Goal: Task Accomplishment & Management: Complete application form

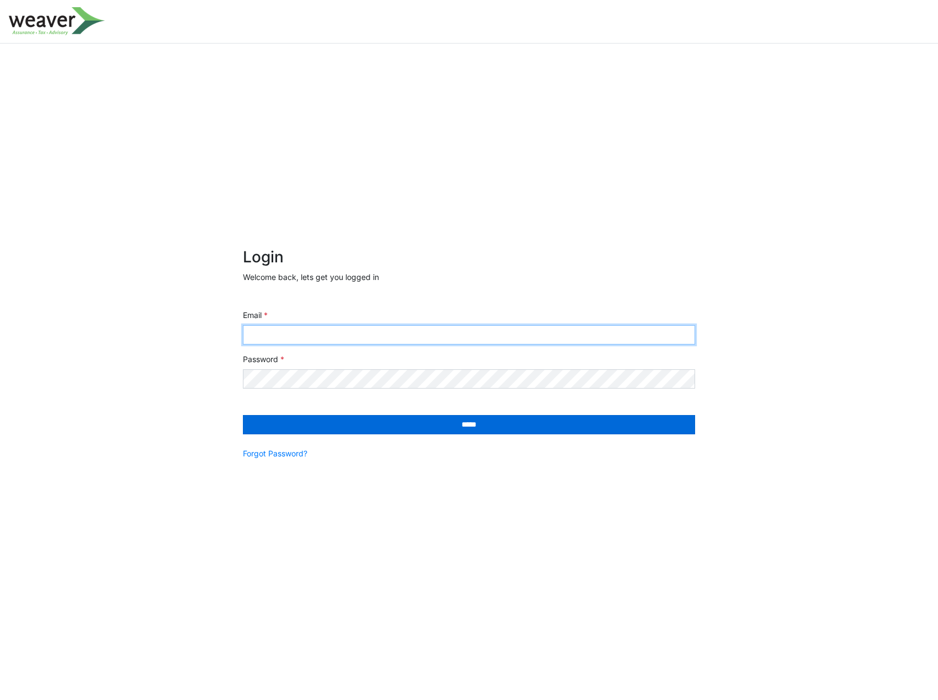
type input "**********"
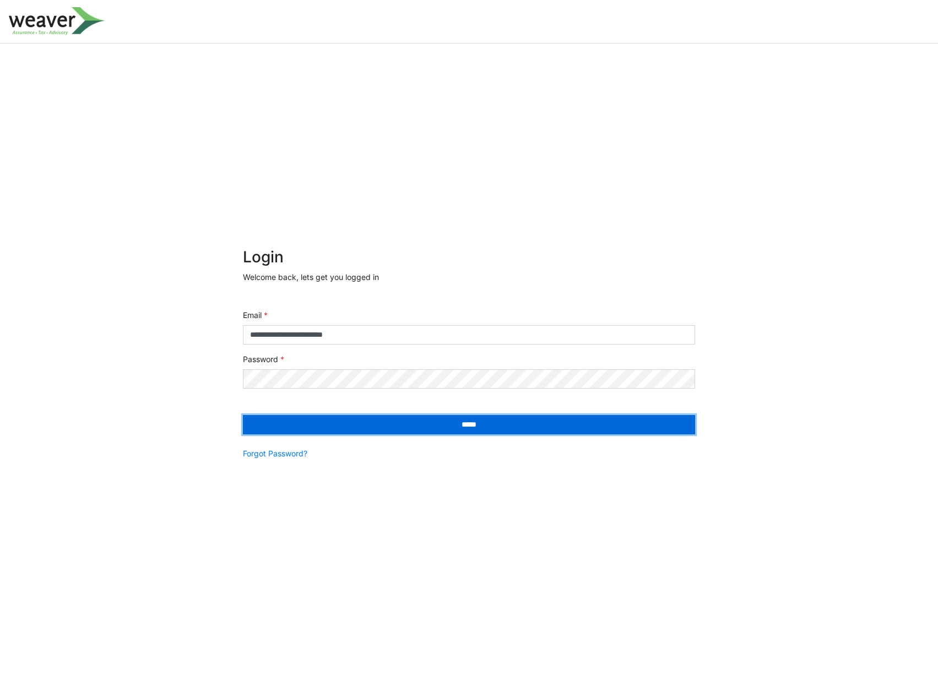
click at [294, 427] on input "*****" at bounding box center [469, 424] width 453 height 19
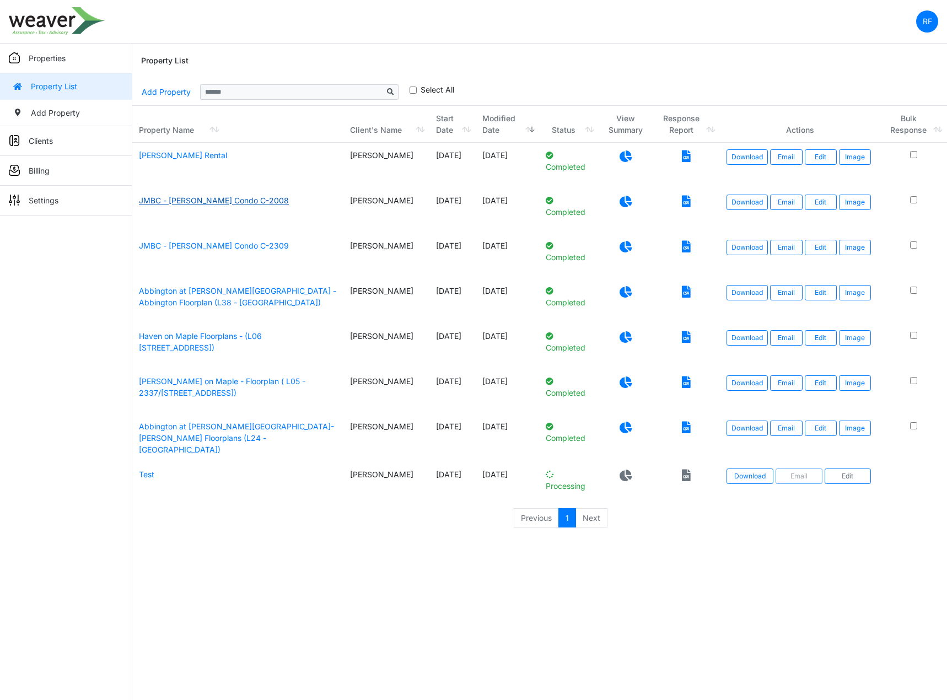
click at [214, 199] on link "JMBC - [PERSON_NAME] Condo C-2008" at bounding box center [214, 200] width 150 height 9
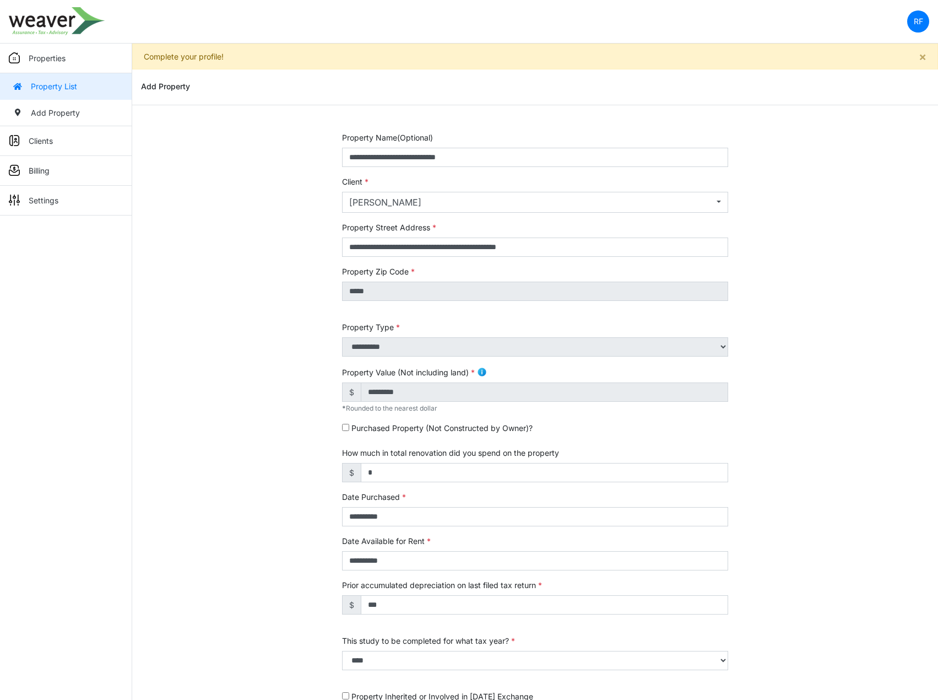
click at [42, 61] on p "Properties" at bounding box center [47, 58] width 37 height 12
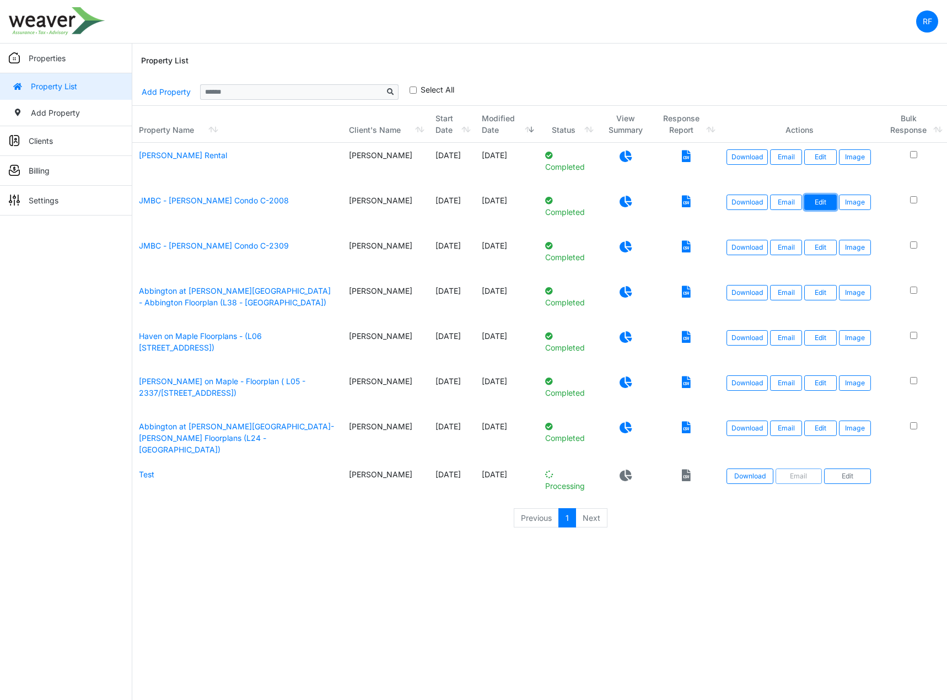
click at [819, 205] on link "Edit" at bounding box center [820, 202] width 32 height 15
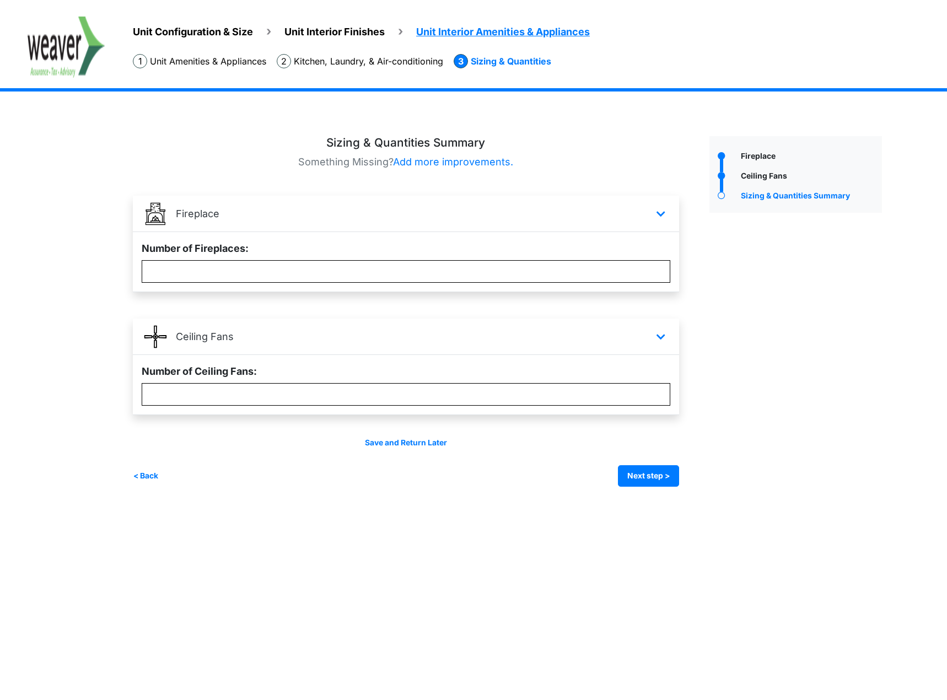
click at [239, 31] on span "Unit Configuration & Size" at bounding box center [193, 32] width 120 height 12
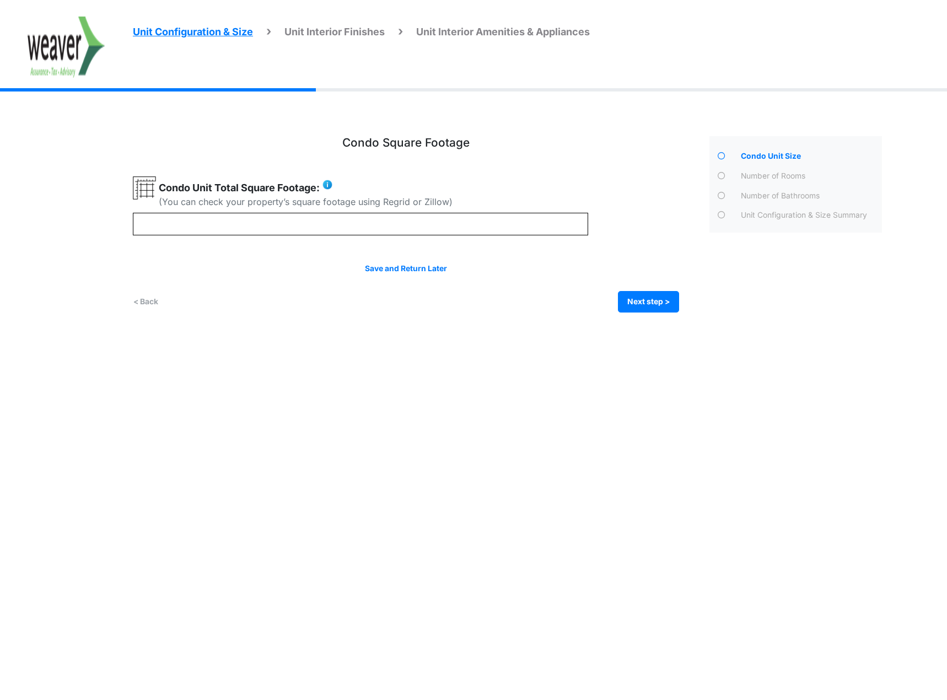
click at [301, 34] on span "Unit Interior Finishes" at bounding box center [334, 32] width 100 height 12
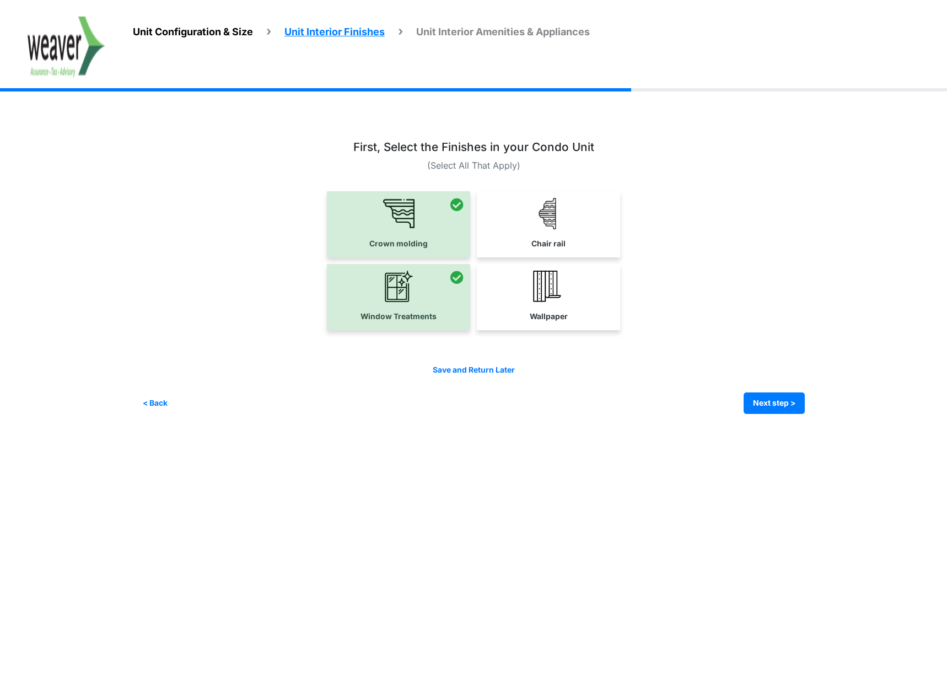
click at [235, 33] on span "Unit Configuration & Size" at bounding box center [193, 32] width 120 height 12
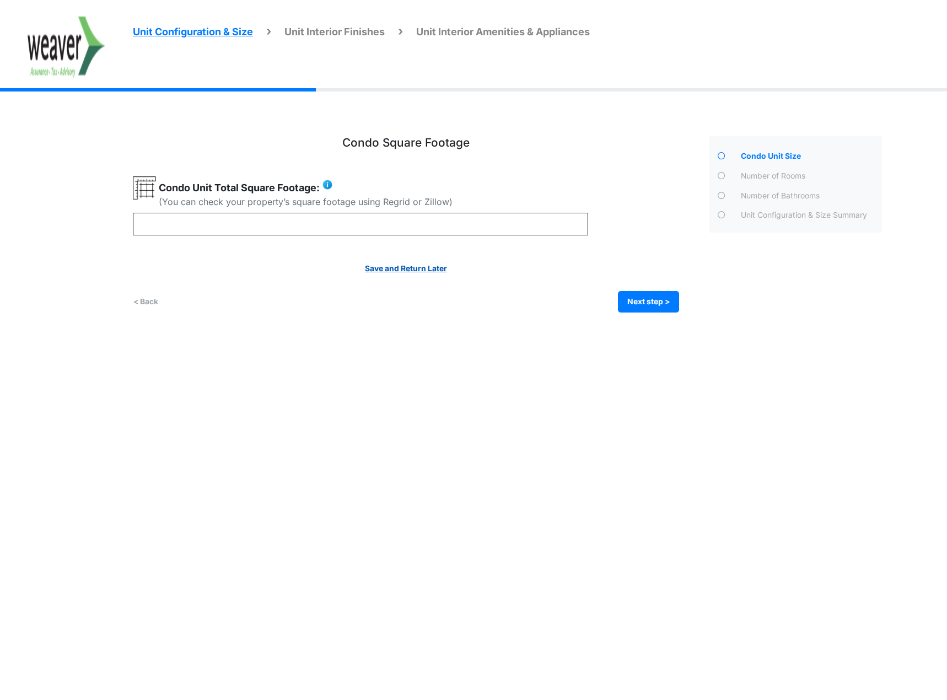
click at [370, 266] on link "Save and Return Later" at bounding box center [406, 268] width 82 height 9
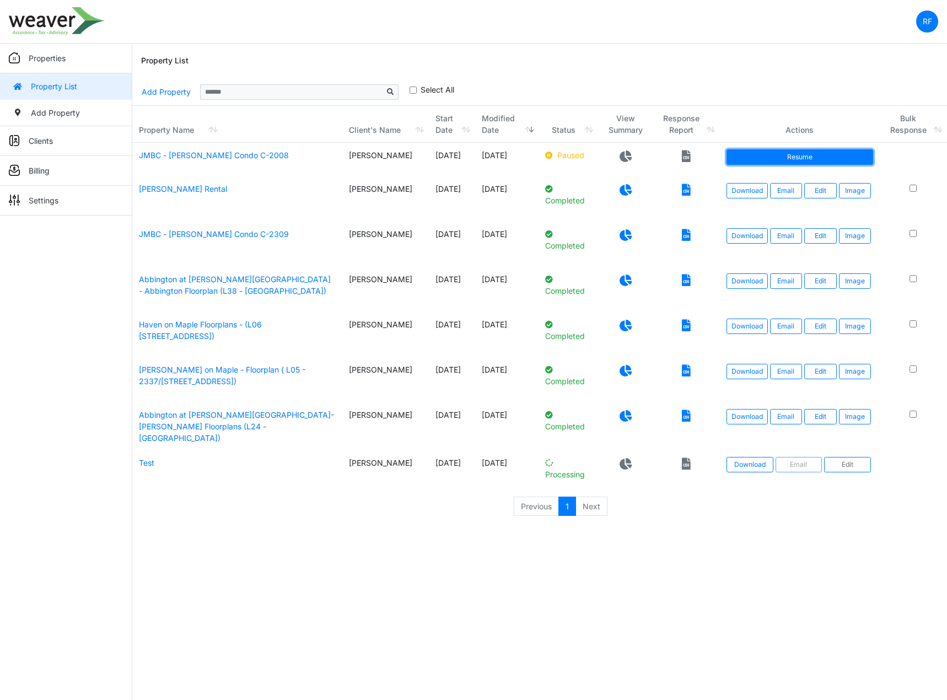
click at [848, 159] on link "Resume" at bounding box center [799, 156] width 147 height 15
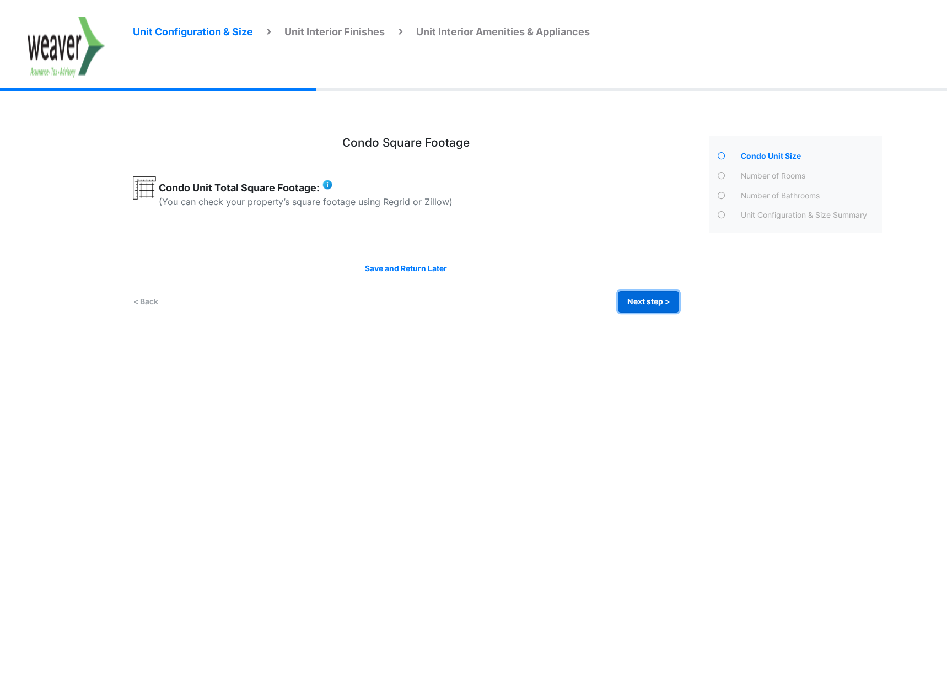
click at [671, 301] on button "Next step >" at bounding box center [648, 301] width 61 height 21
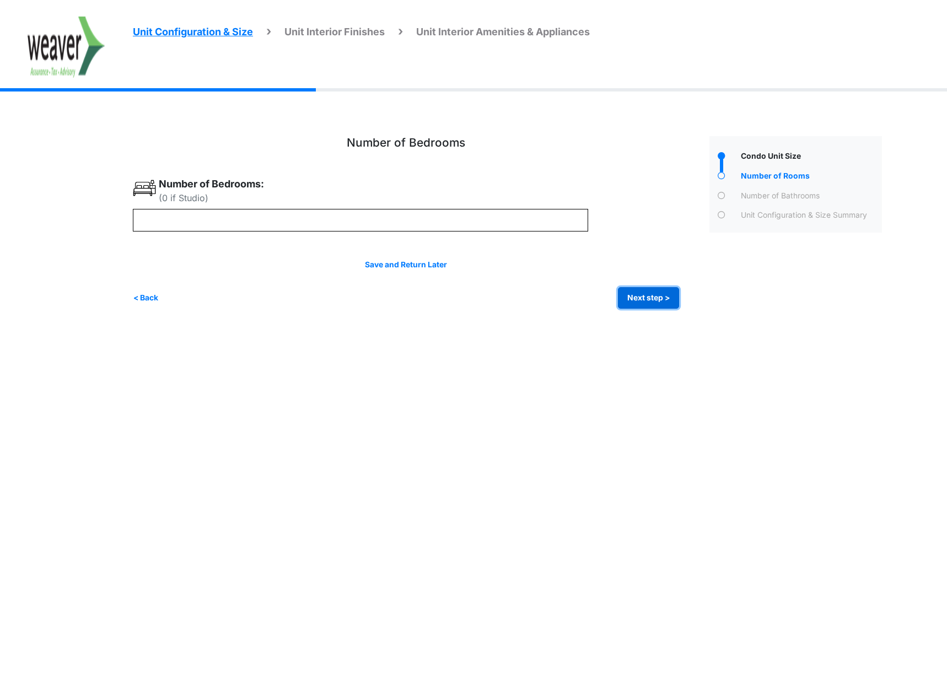
click at [671, 301] on button "Next step >" at bounding box center [648, 297] width 61 height 21
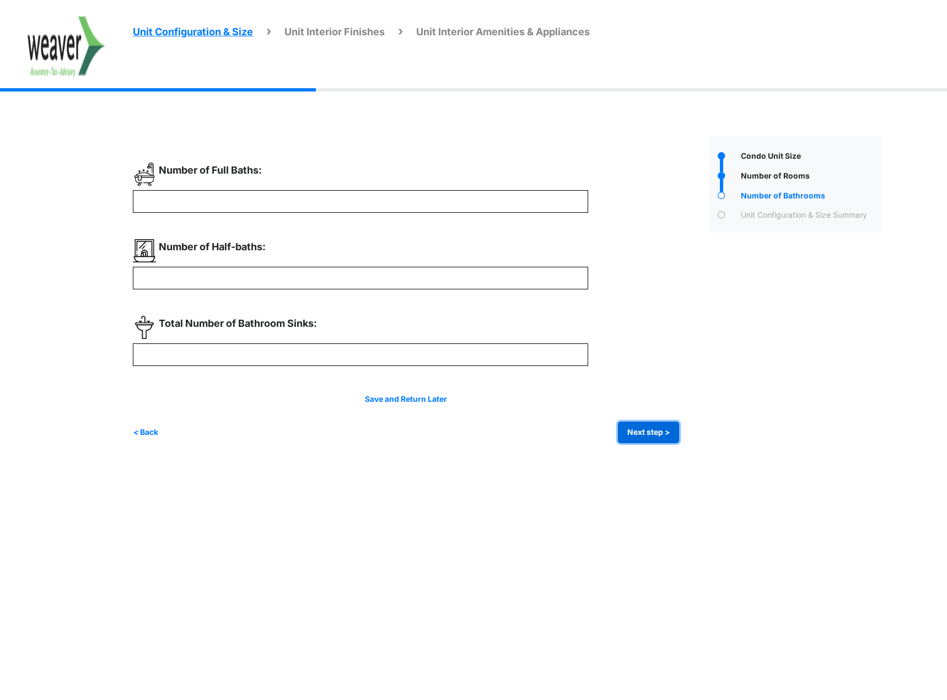
click at [641, 438] on button "Next step >" at bounding box center [648, 432] width 61 height 21
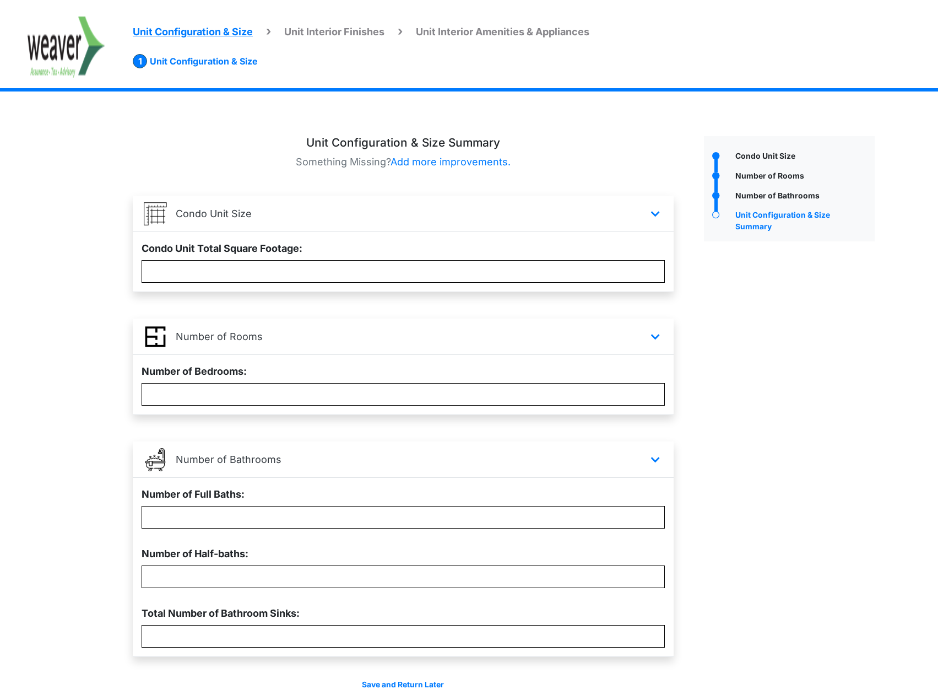
scroll to position [45, 0]
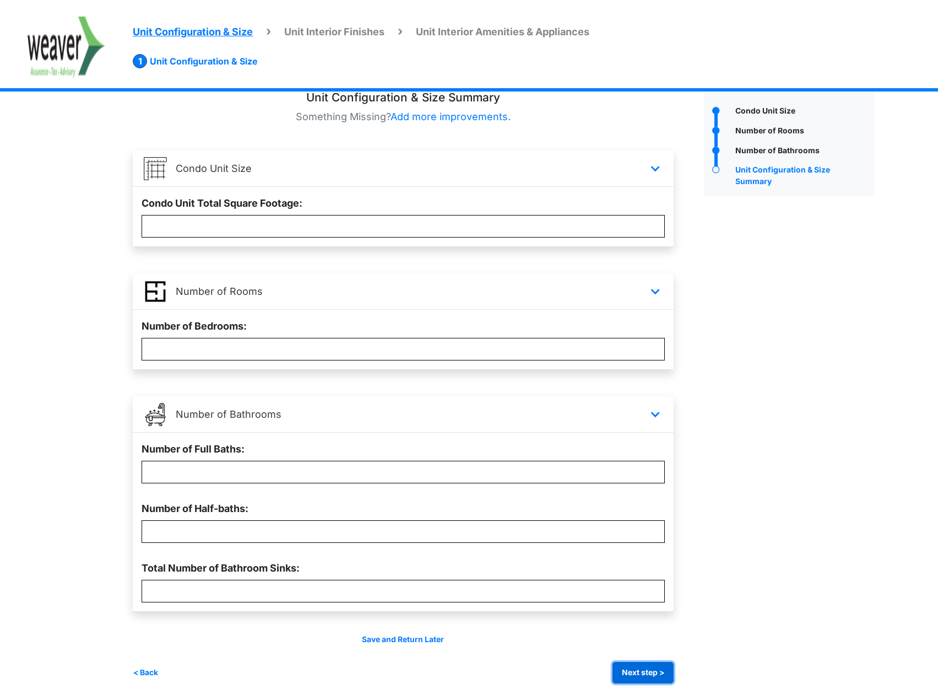
click at [654, 676] on button "Next step >" at bounding box center [643, 672] width 61 height 21
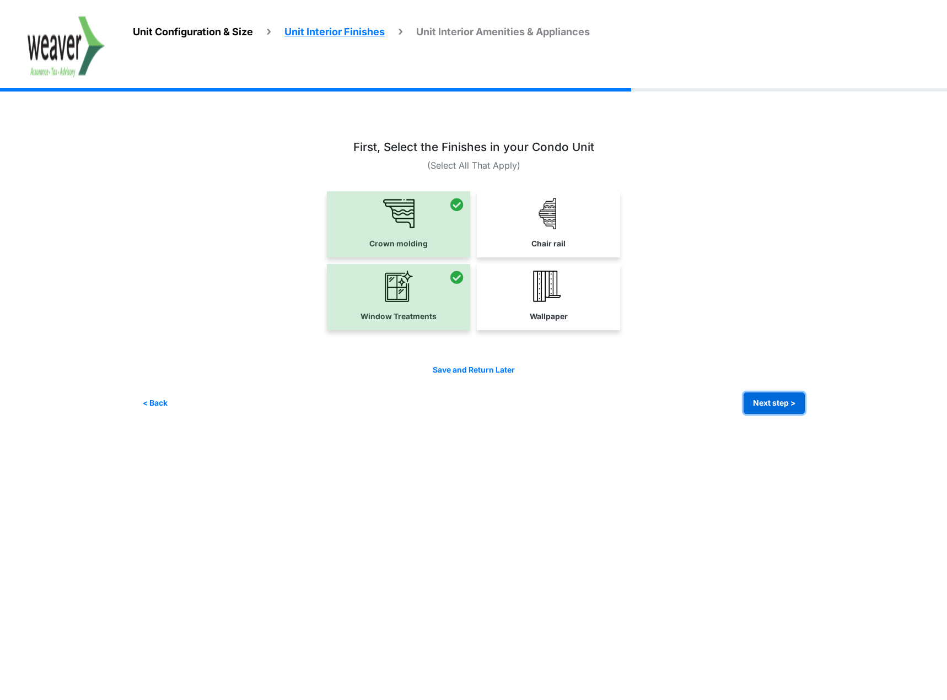
click at [772, 403] on button "Next step >" at bounding box center [773, 402] width 61 height 21
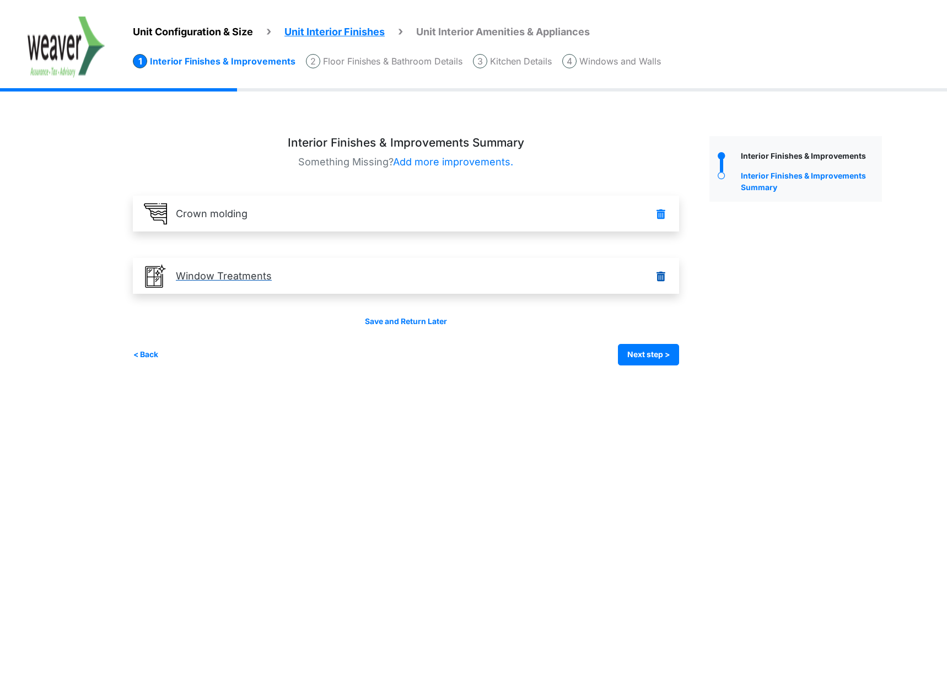
click at [262, 276] on p "Window Treatments" at bounding box center [224, 275] width 96 height 15
click at [388, 278] on link "Window Treatments" at bounding box center [406, 276] width 546 height 36
click at [148, 352] on button "< Back" at bounding box center [146, 354] width 26 height 21
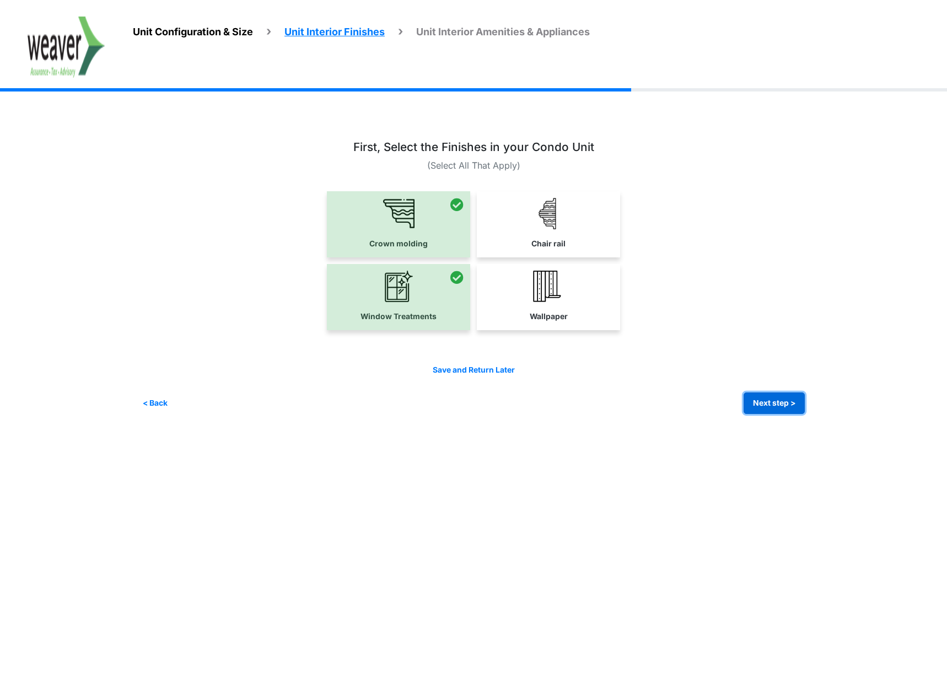
click at [756, 405] on button "Next step >" at bounding box center [773, 402] width 61 height 21
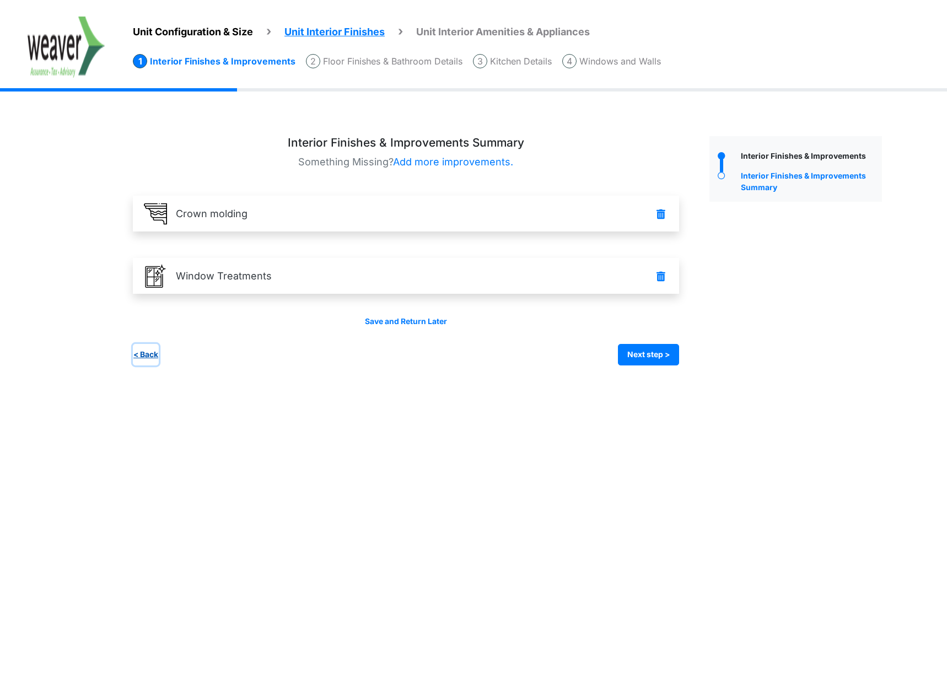
click at [143, 355] on button "< Back" at bounding box center [146, 354] width 26 height 21
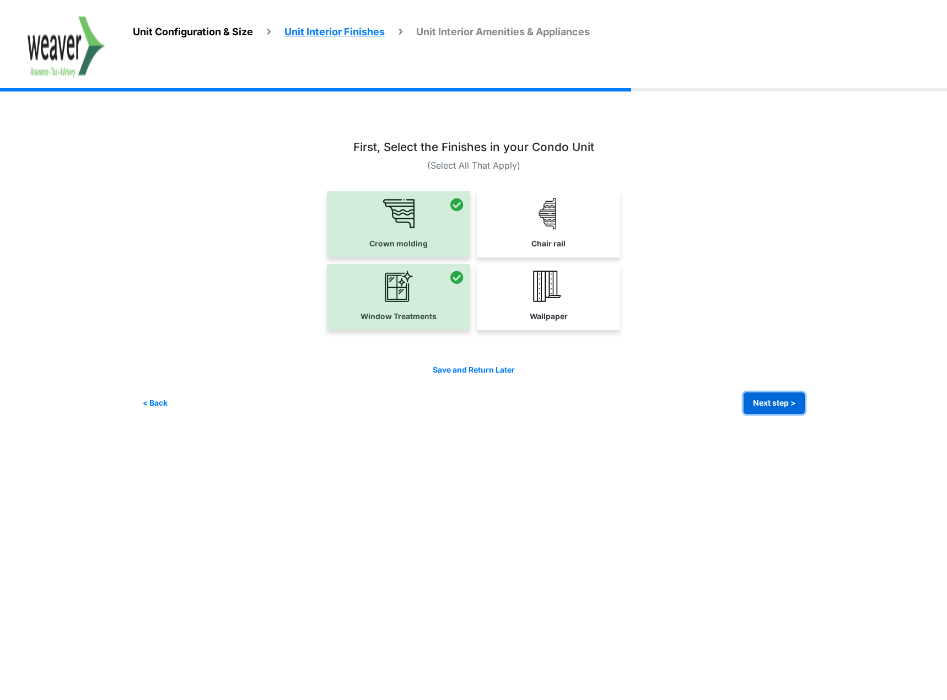
click at [770, 395] on button "Next step >" at bounding box center [773, 402] width 61 height 21
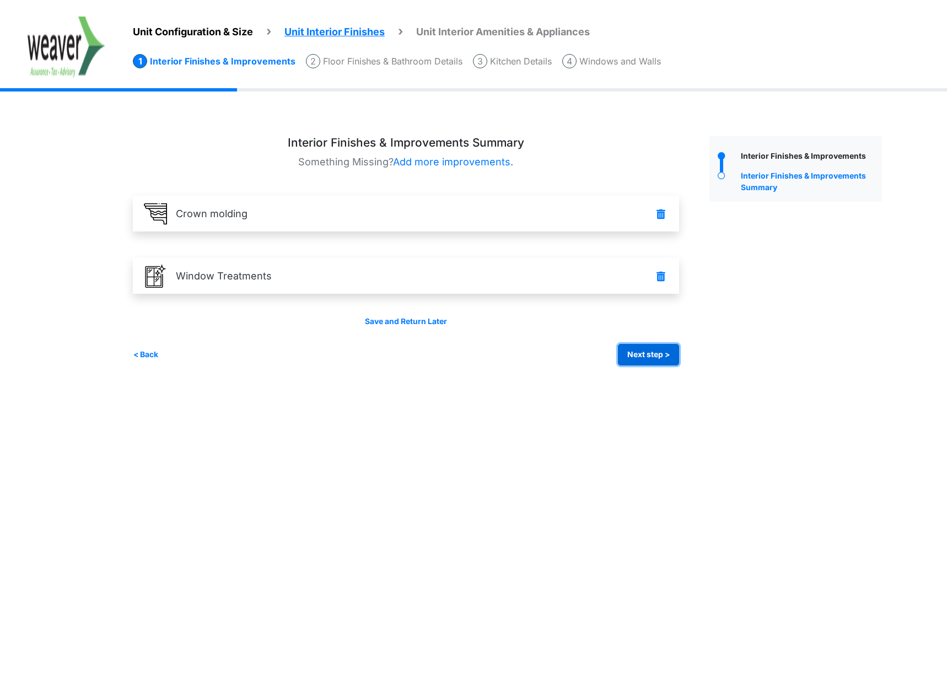
click at [645, 347] on button "Next step >" at bounding box center [648, 354] width 61 height 21
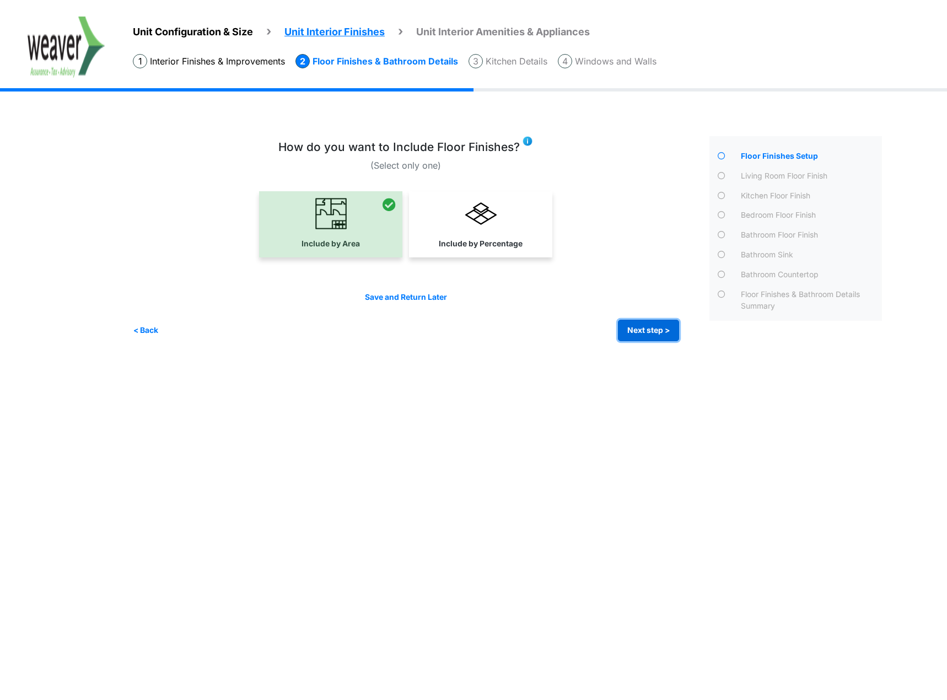
click at [643, 333] on button "Next step >" at bounding box center [648, 330] width 61 height 21
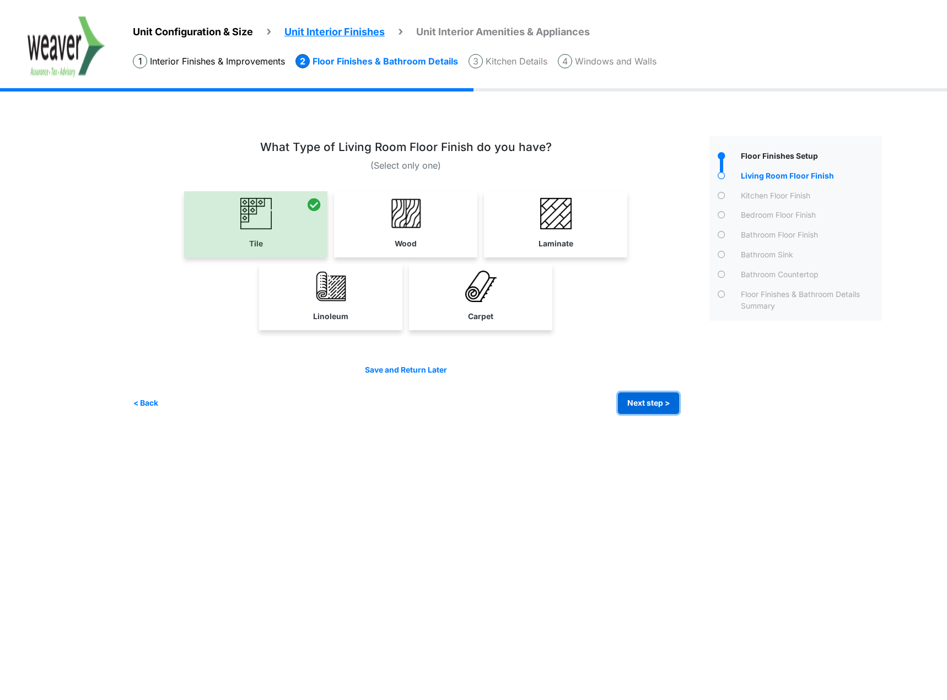
click at [644, 404] on button "Next step >" at bounding box center [648, 402] width 61 height 21
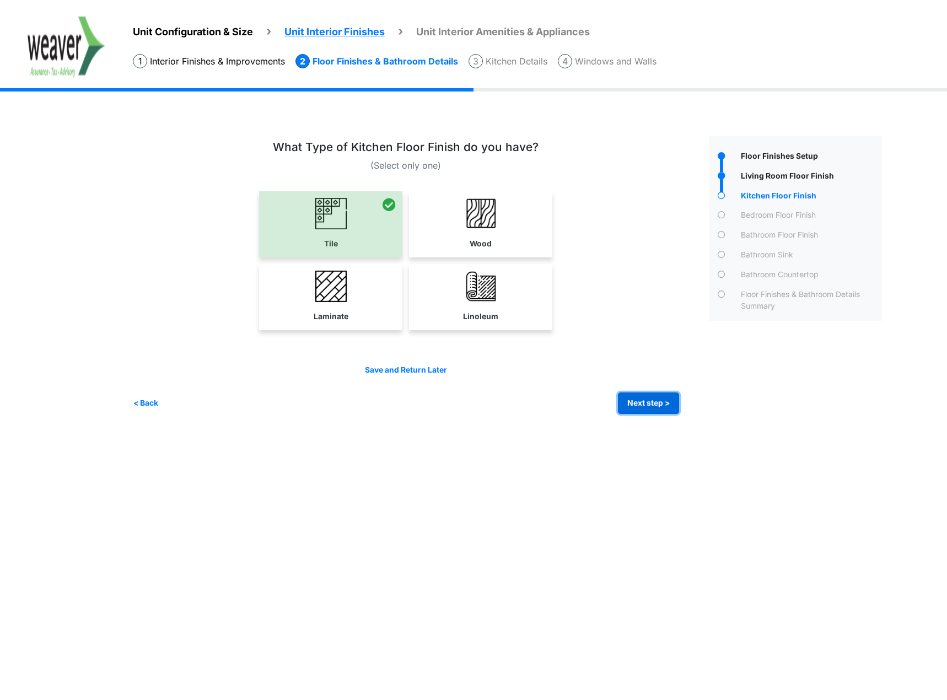
click at [644, 404] on button "Next step >" at bounding box center [648, 402] width 61 height 21
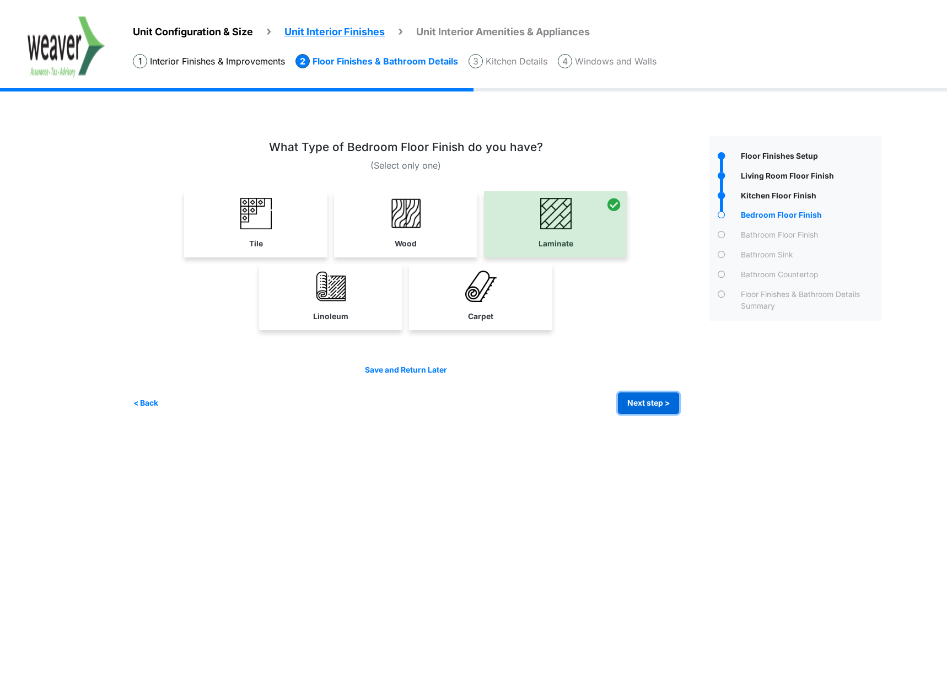
click at [644, 404] on button "Next step >" at bounding box center [648, 402] width 61 height 21
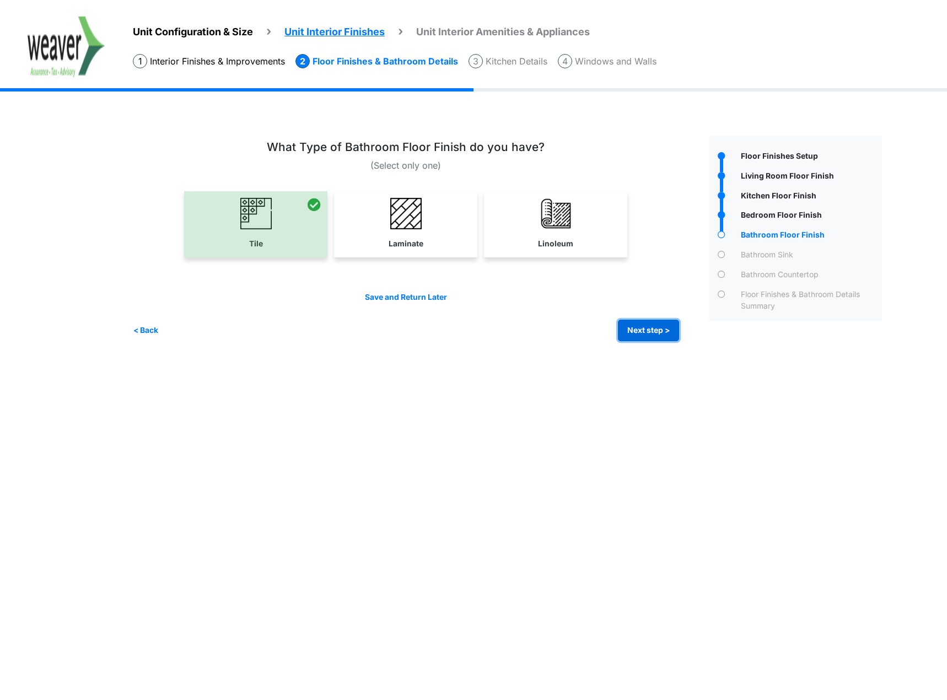
click at [647, 332] on button "Next step >" at bounding box center [648, 330] width 61 height 21
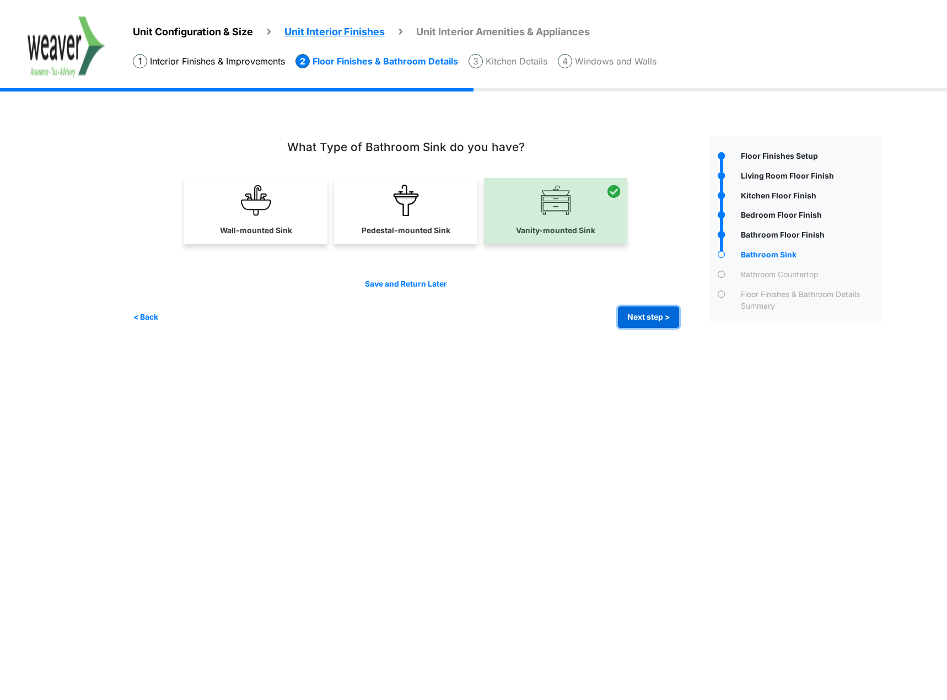
click at [648, 320] on button "Next step >" at bounding box center [648, 316] width 61 height 21
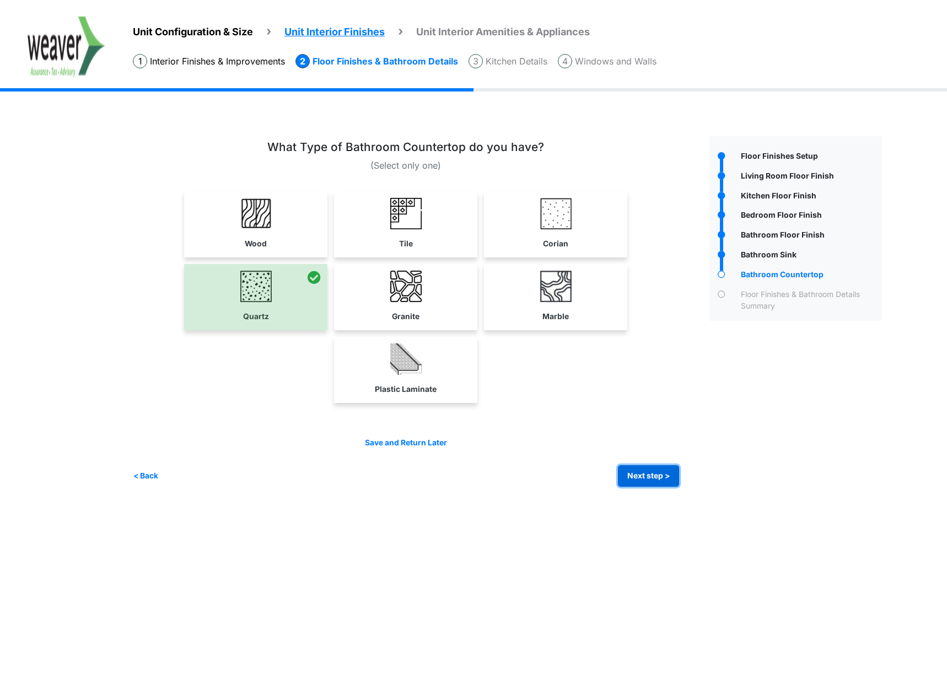
click at [633, 468] on button "Next step >" at bounding box center [648, 475] width 61 height 21
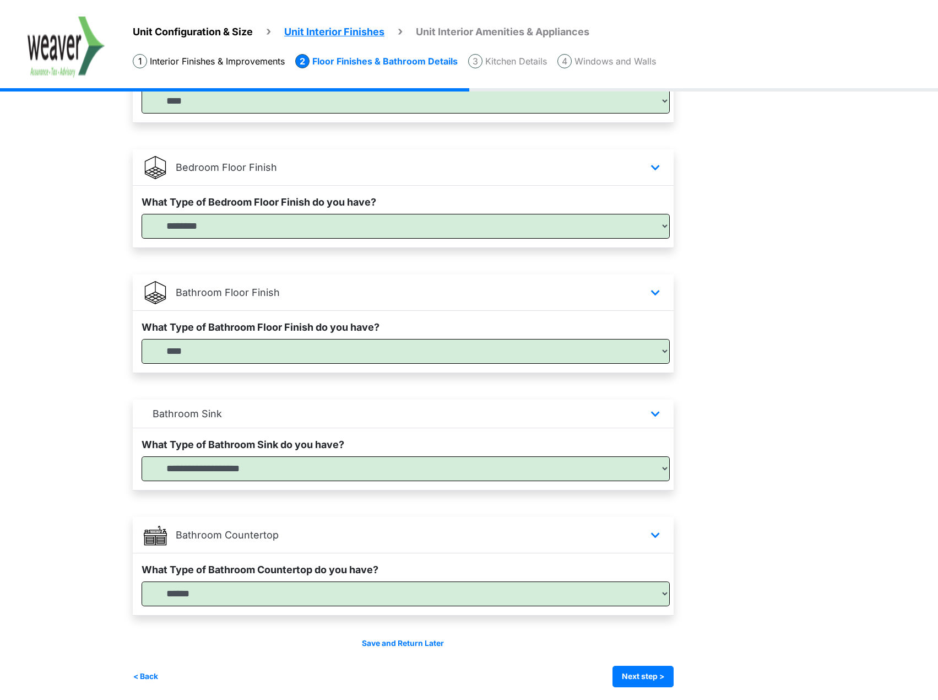
scroll to position [425, 0]
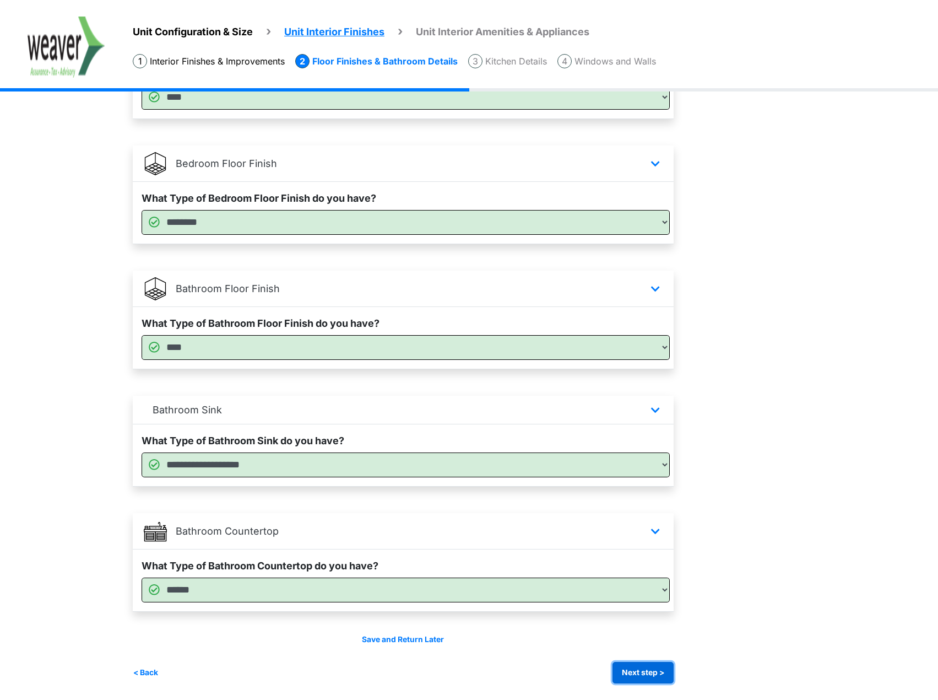
click at [647, 670] on button "Next step >" at bounding box center [643, 672] width 61 height 21
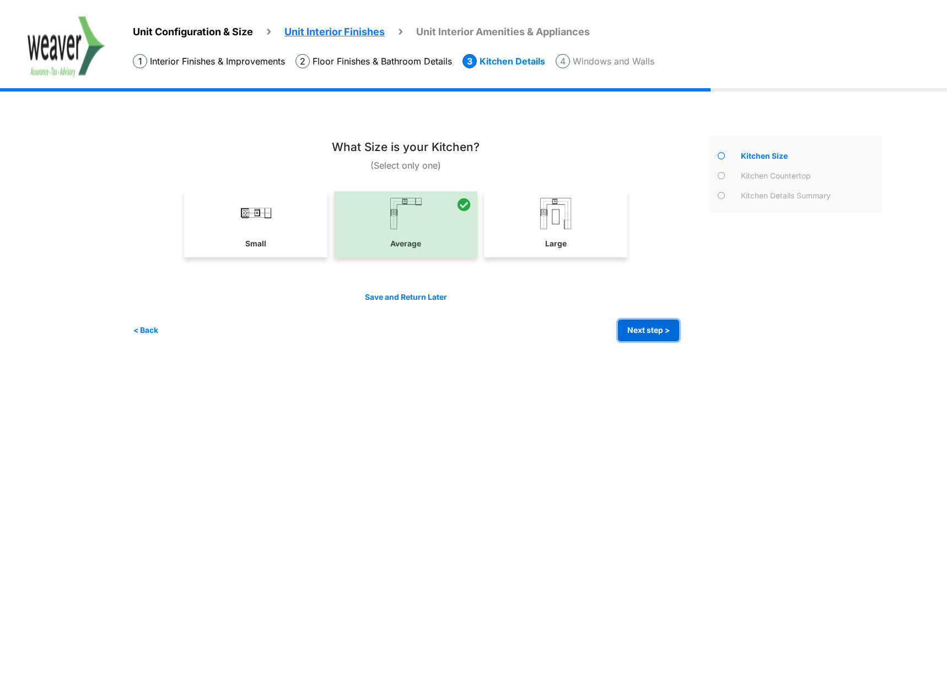
click at [652, 329] on button "Next step >" at bounding box center [648, 330] width 61 height 21
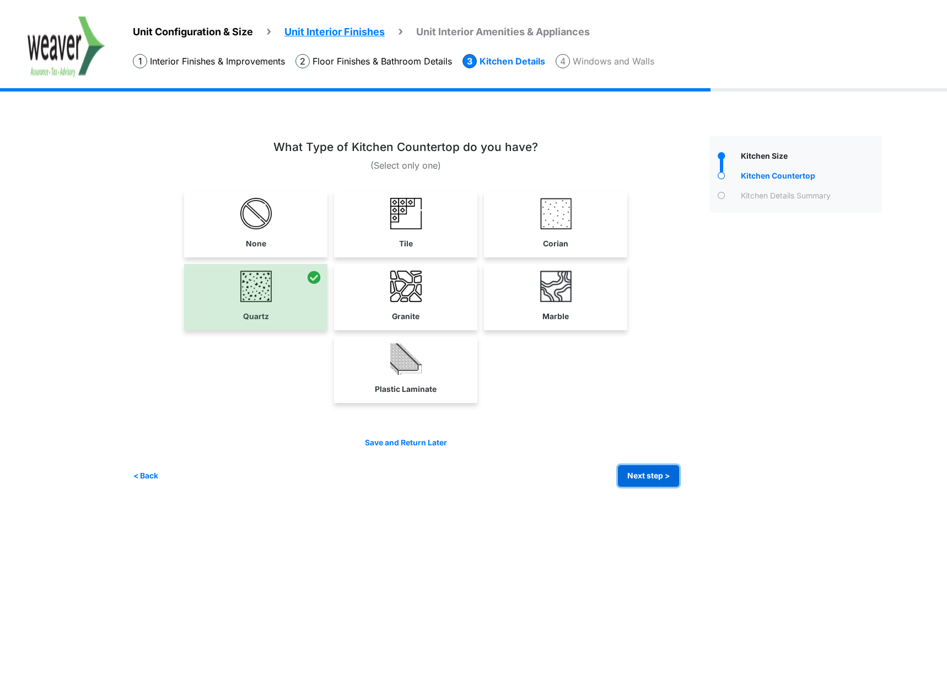
click at [646, 472] on button "Next step >" at bounding box center [648, 475] width 61 height 21
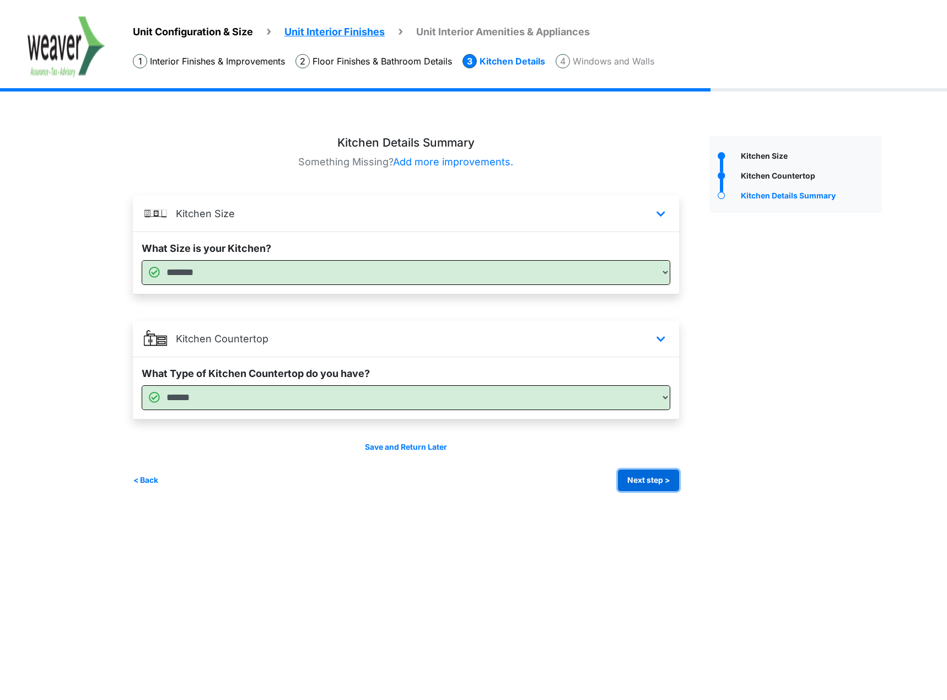
click at [646, 472] on button "Next step >" at bounding box center [648, 479] width 61 height 21
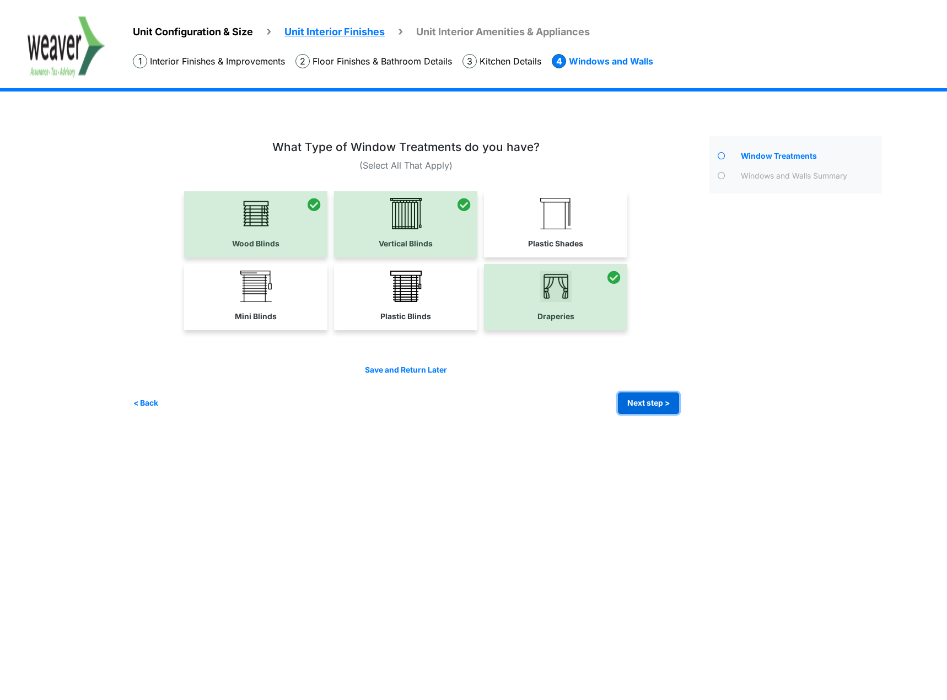
click at [643, 404] on button "Next step >" at bounding box center [648, 402] width 61 height 21
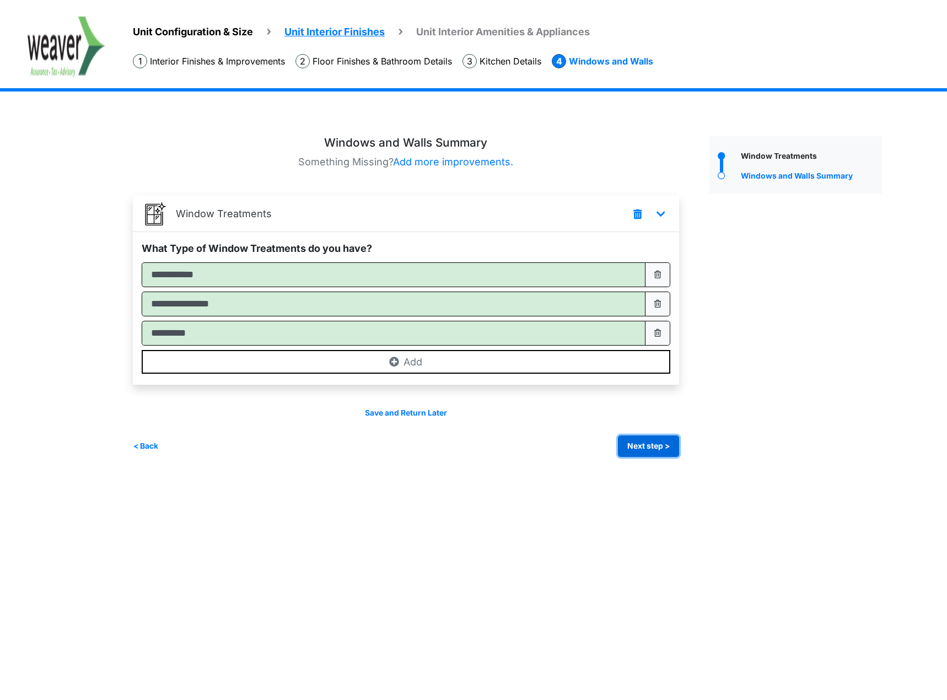
click at [643, 442] on button "Next step >" at bounding box center [648, 445] width 61 height 21
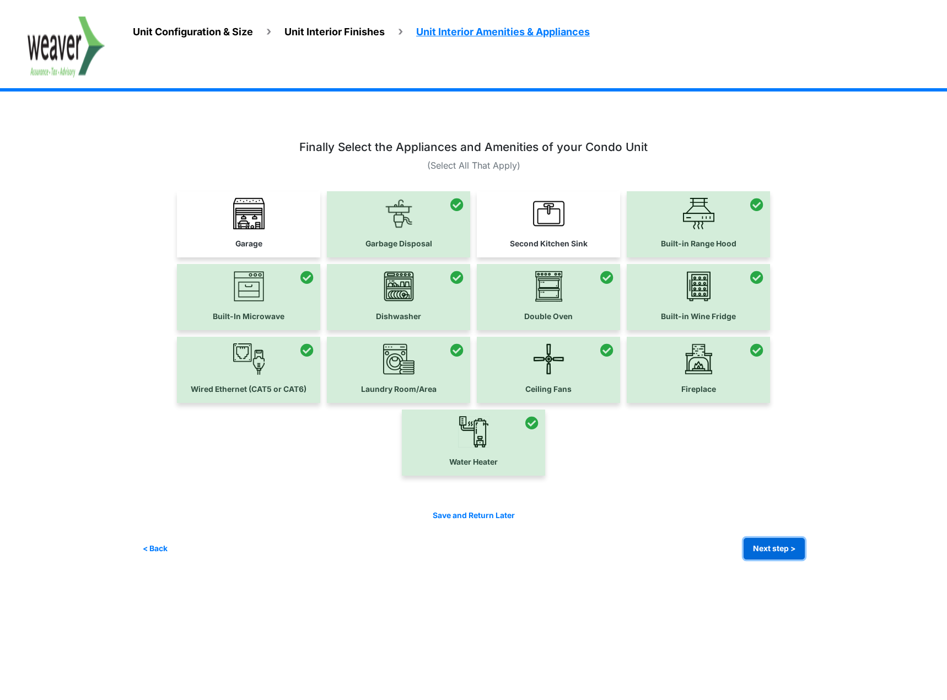
click at [776, 546] on button "Next step >" at bounding box center [773, 548] width 61 height 21
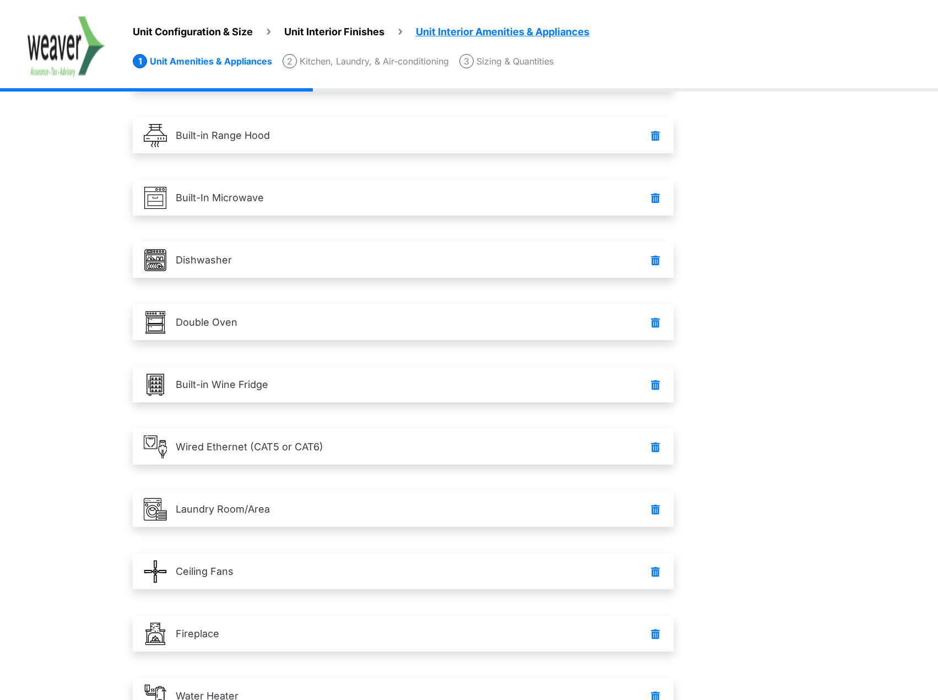
scroll to position [242, 0]
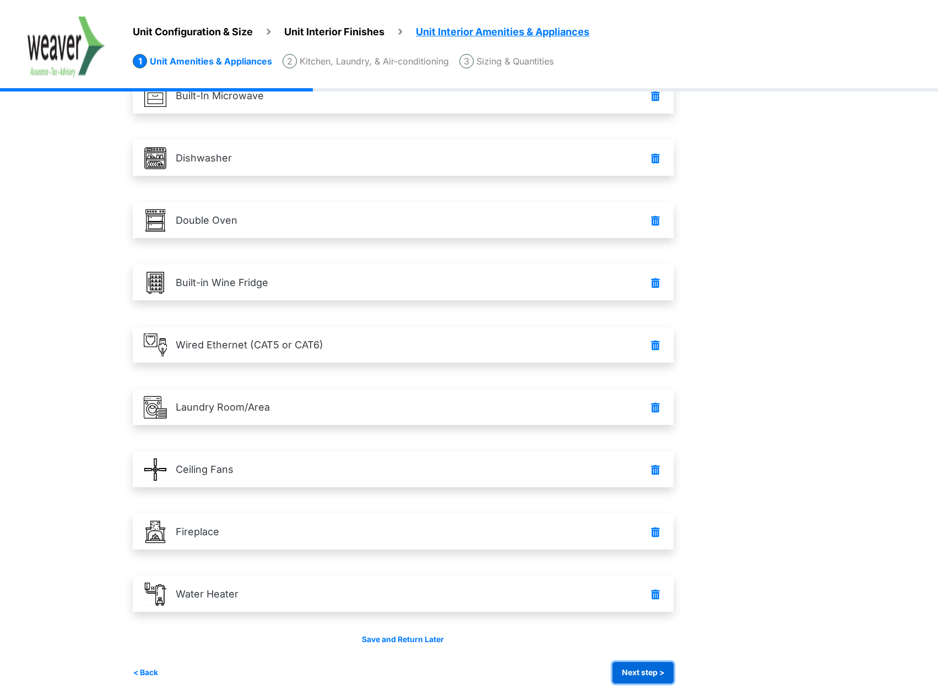
click at [663, 662] on button "Next step >" at bounding box center [643, 672] width 61 height 21
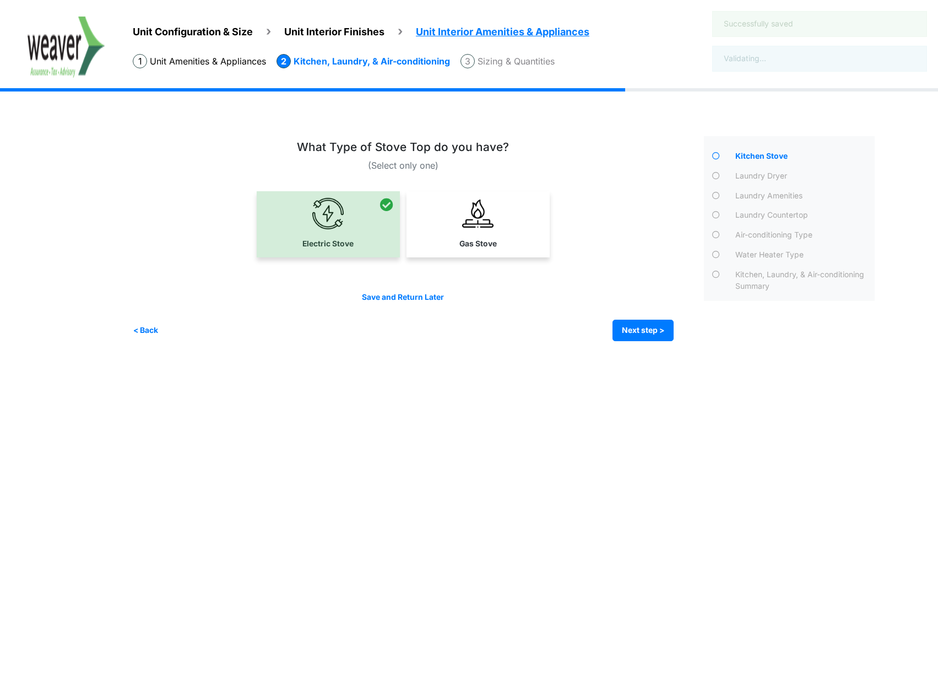
scroll to position [0, 0]
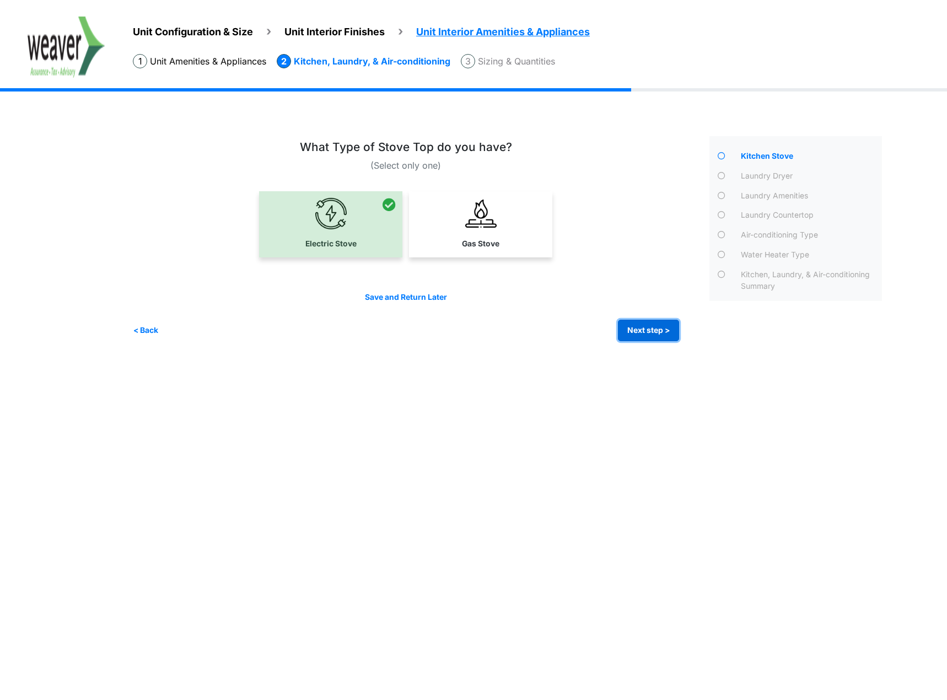
click at [646, 323] on button "Next step >" at bounding box center [648, 330] width 61 height 21
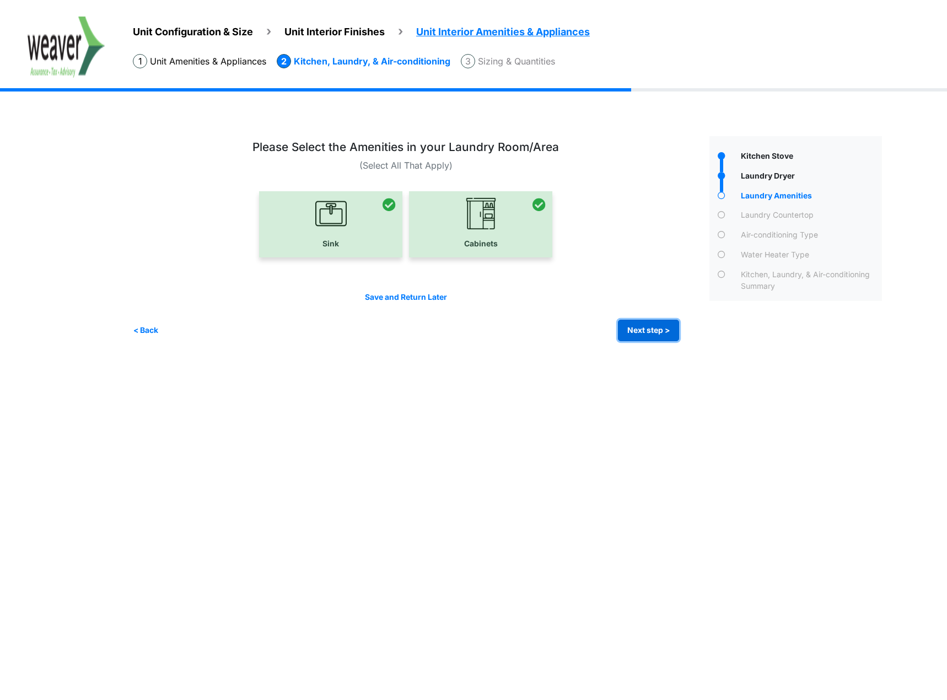
click at [646, 323] on button "Next step >" at bounding box center [648, 330] width 61 height 21
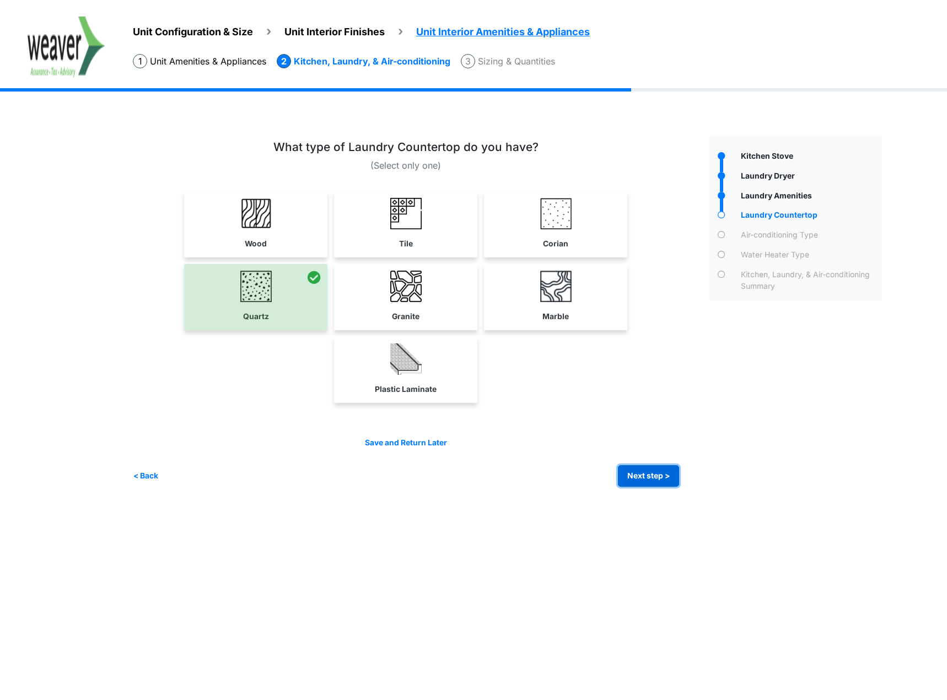
click at [653, 473] on button "Next step >" at bounding box center [648, 475] width 61 height 21
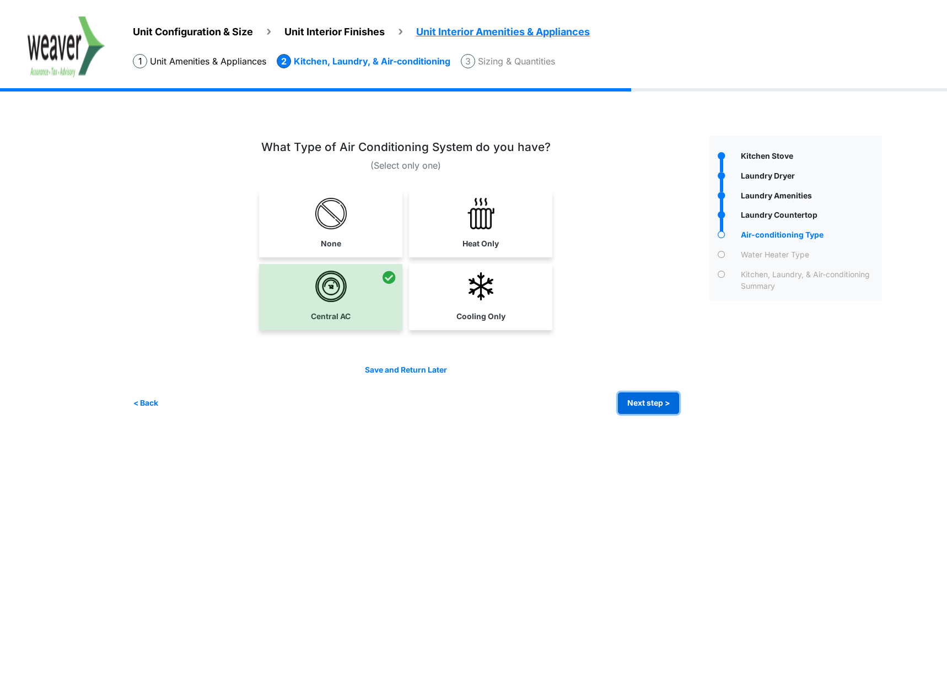
click at [643, 403] on button "Next step >" at bounding box center [648, 402] width 61 height 21
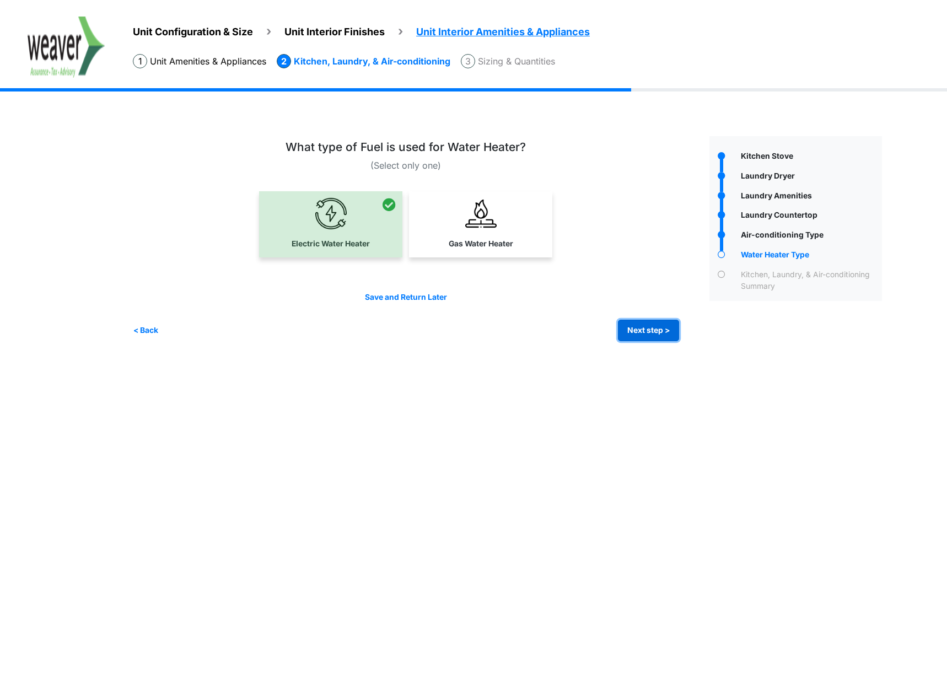
click at [652, 323] on button "Next step >" at bounding box center [648, 330] width 61 height 21
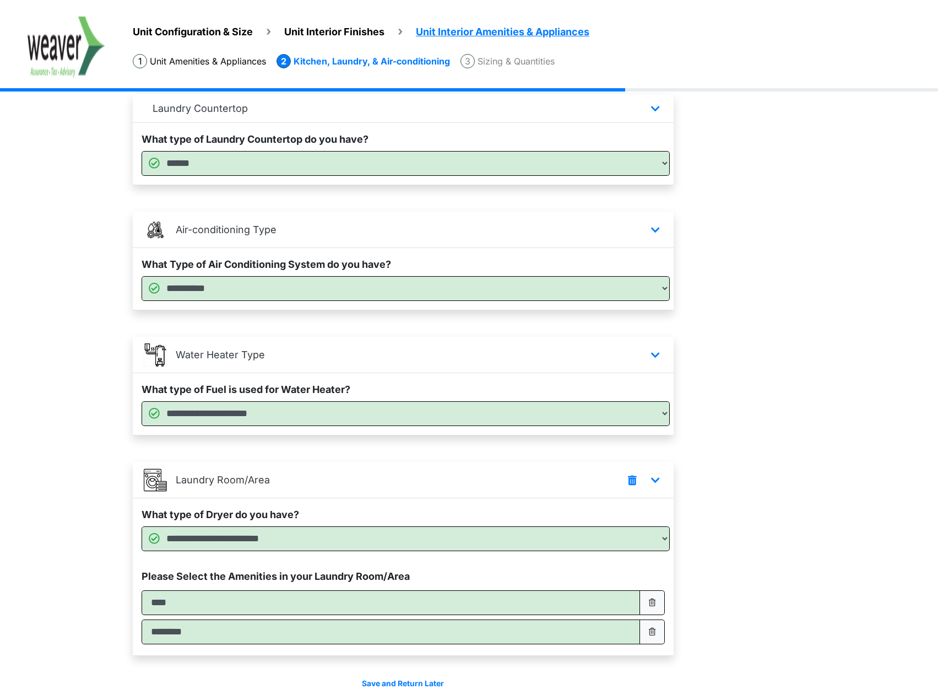
scroll to position [271, 0]
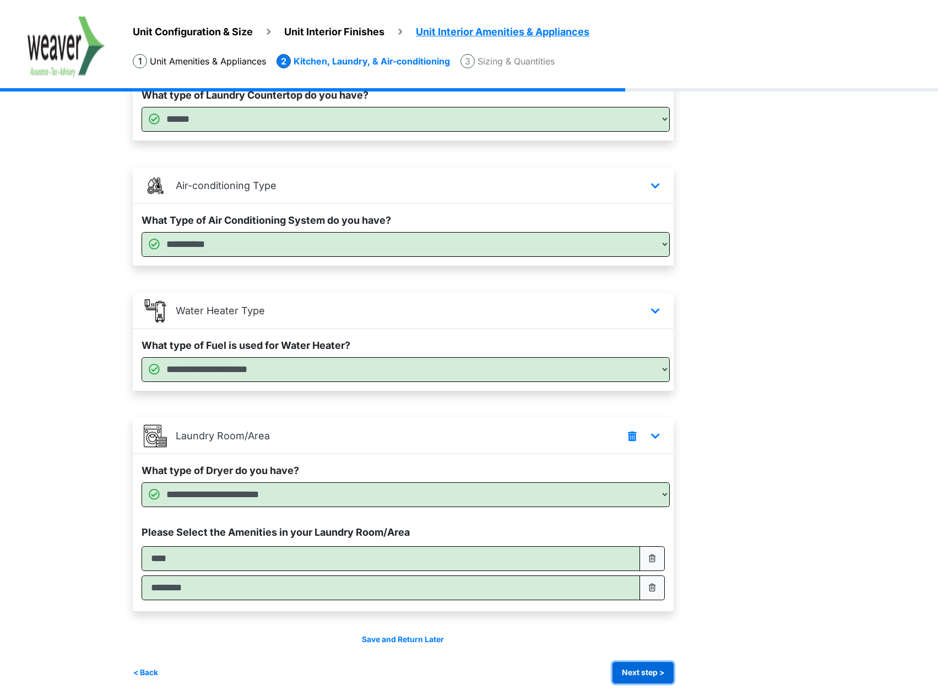
click at [646, 671] on button "Next step >" at bounding box center [643, 672] width 61 height 21
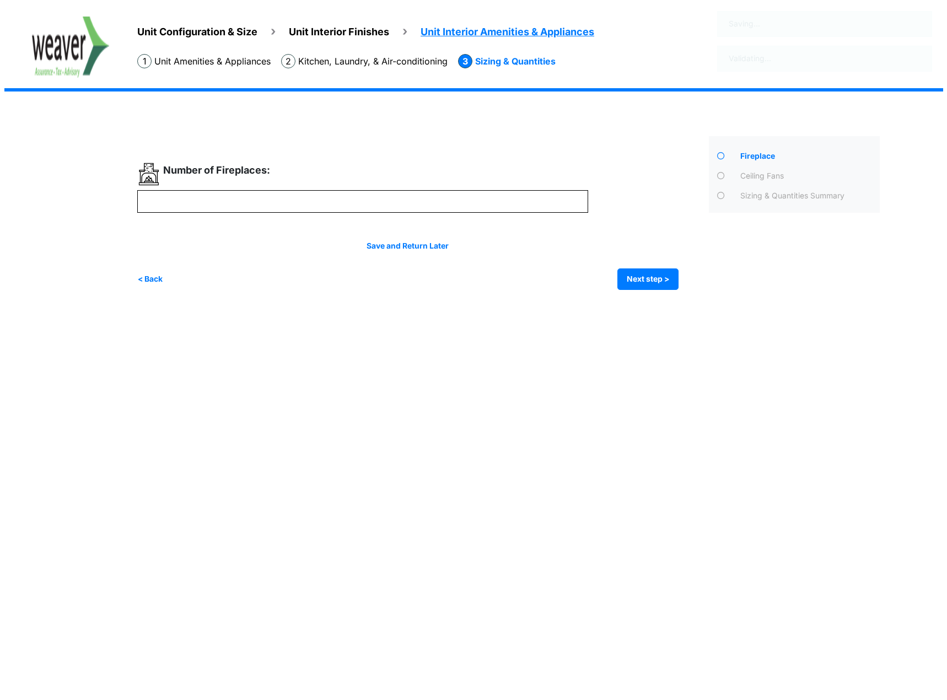
scroll to position [0, 0]
click at [661, 278] on button "Next step >" at bounding box center [648, 278] width 61 height 21
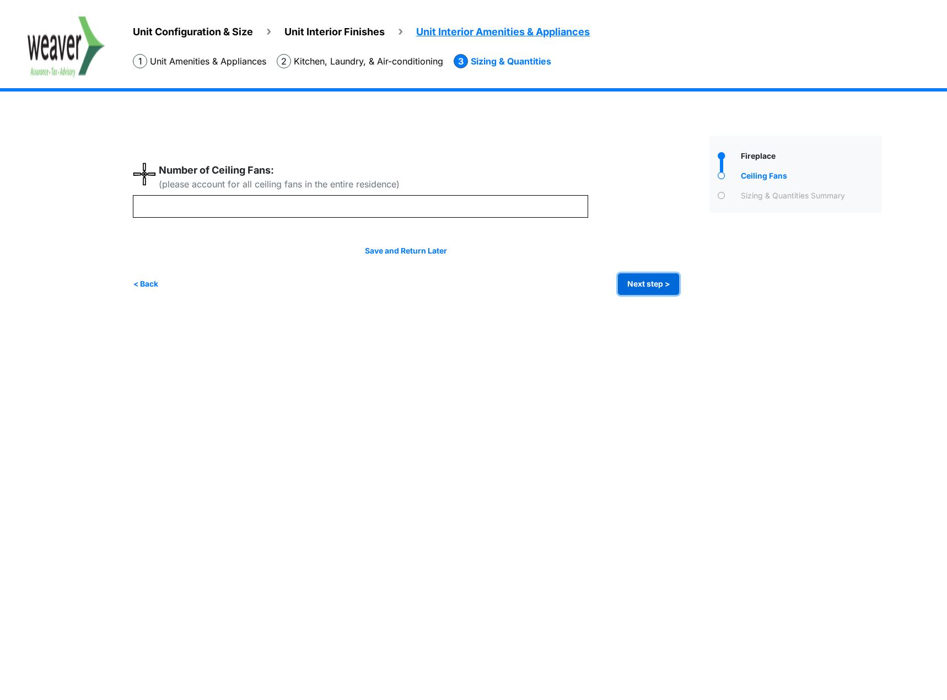
click at [661, 278] on button "Next step >" at bounding box center [648, 283] width 61 height 21
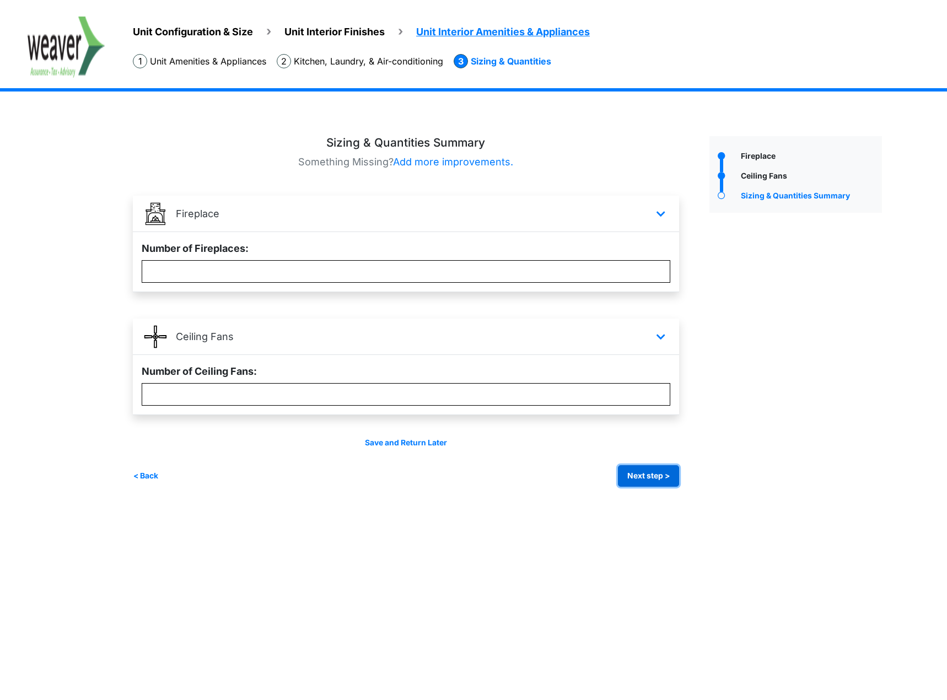
click at [630, 476] on button "Next step >" at bounding box center [648, 475] width 61 height 21
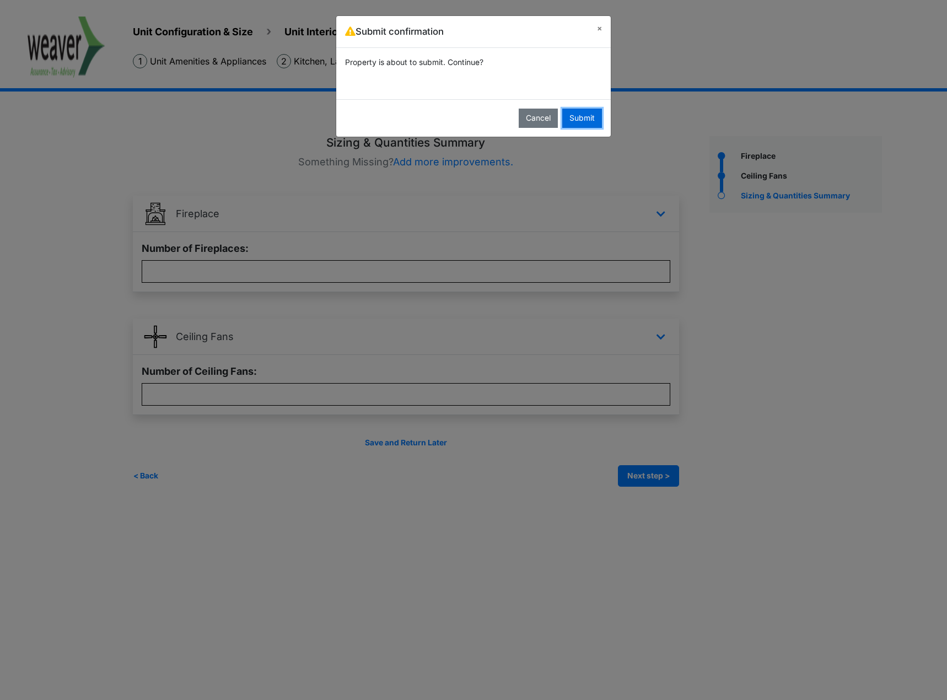
click at [583, 115] on button "Submit" at bounding box center [582, 118] width 40 height 19
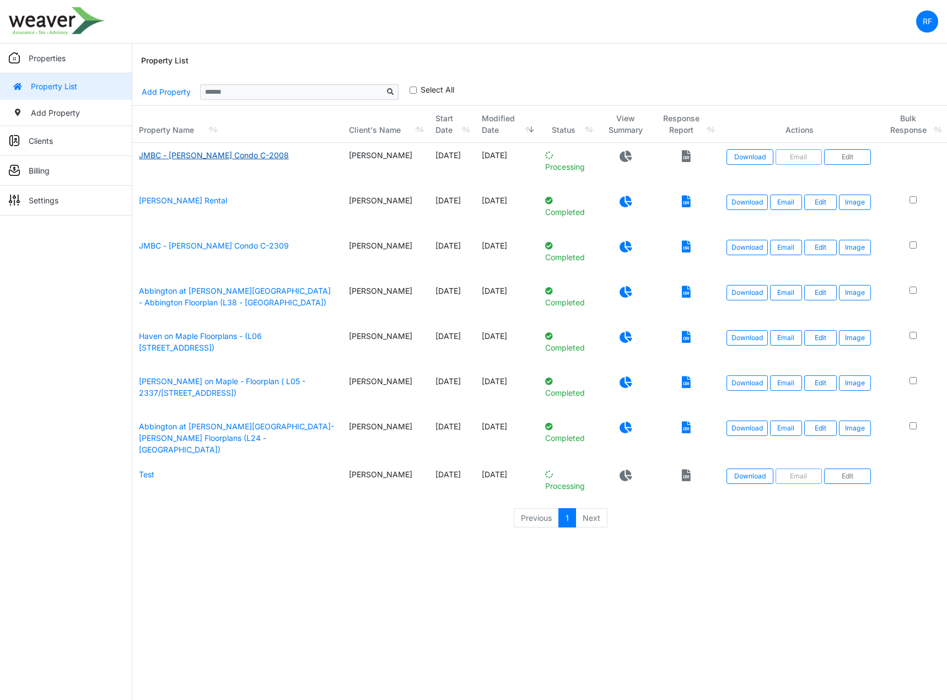
click at [191, 155] on link "JMBC - [PERSON_NAME] Condo C-2008" at bounding box center [214, 154] width 150 height 9
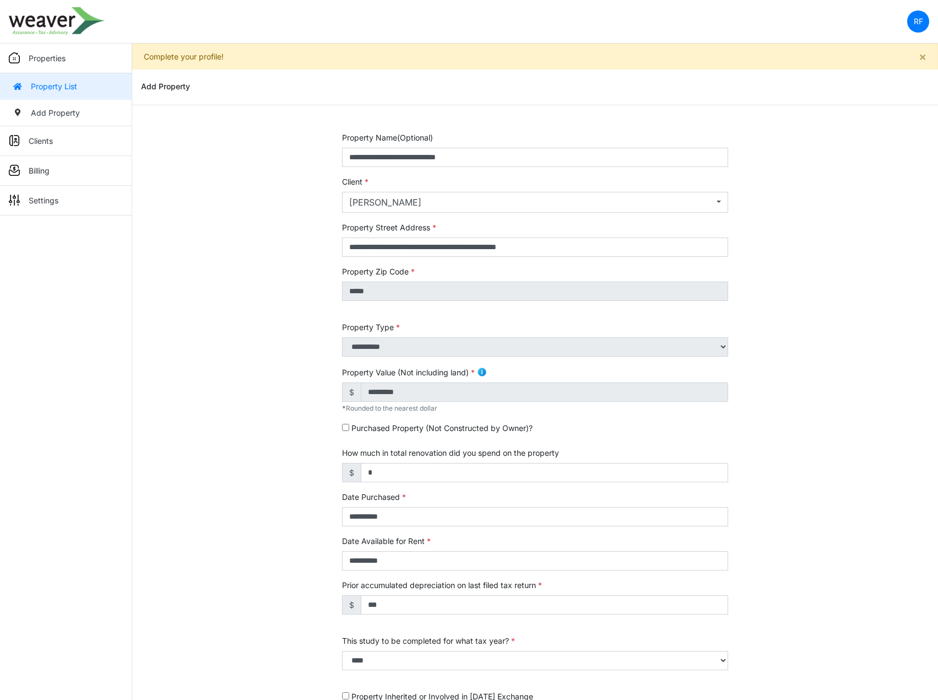
click at [424, 380] on div "Property Value (Not including land) $ ********* * Rounded to the nearest dollar" at bounding box center [535, 389] width 387 height 48
click at [481, 371] on img at bounding box center [482, 372] width 10 height 10
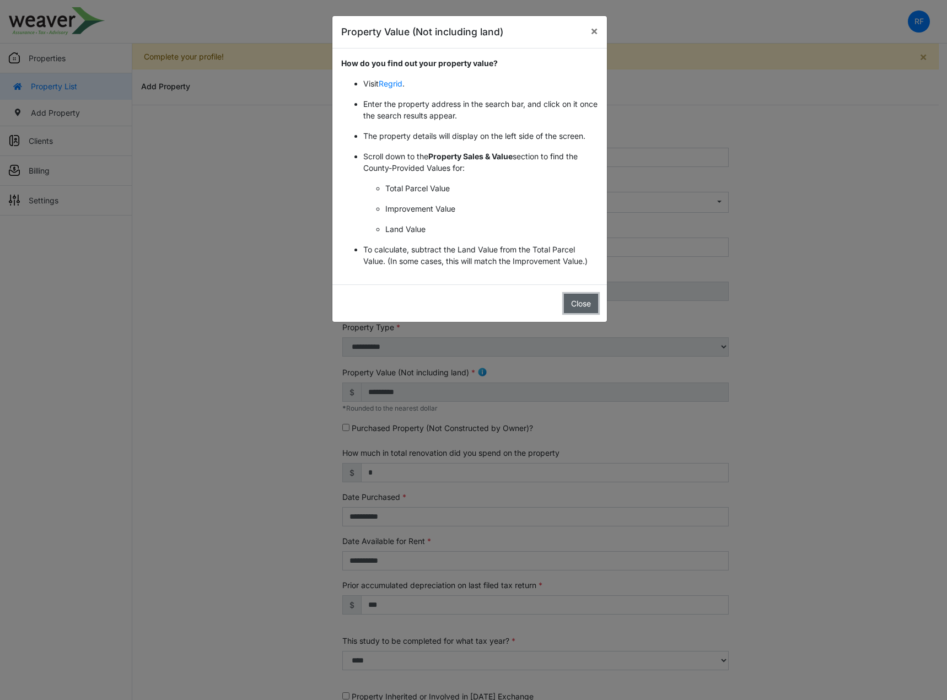
click at [573, 299] on button "Close" at bounding box center [581, 303] width 34 height 19
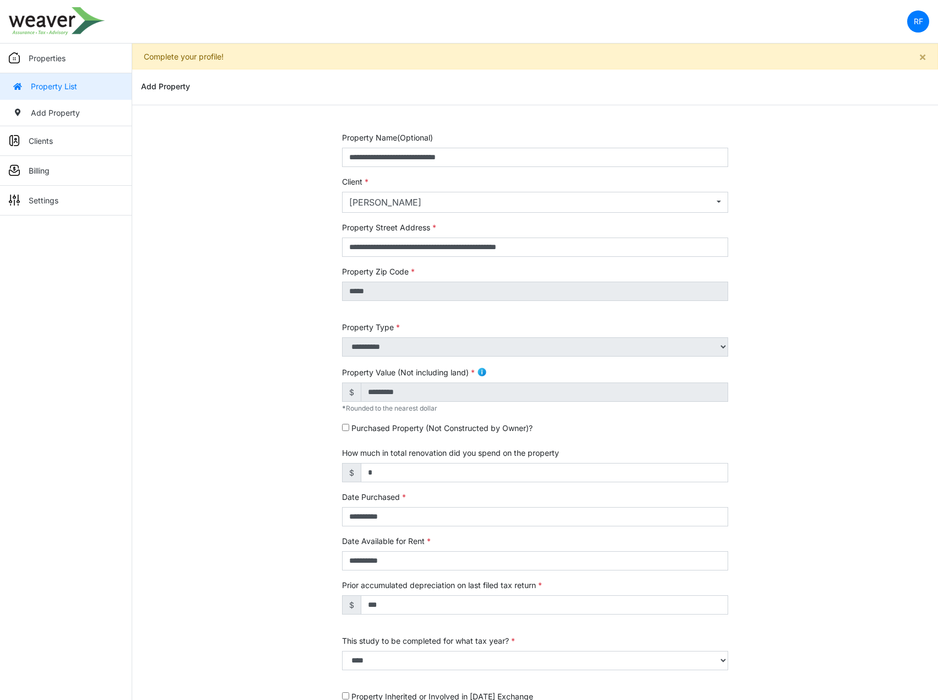
click at [214, 188] on div "**********" at bounding box center [535, 465] width 806 height 666
click at [63, 61] on p "Properties" at bounding box center [47, 58] width 37 height 12
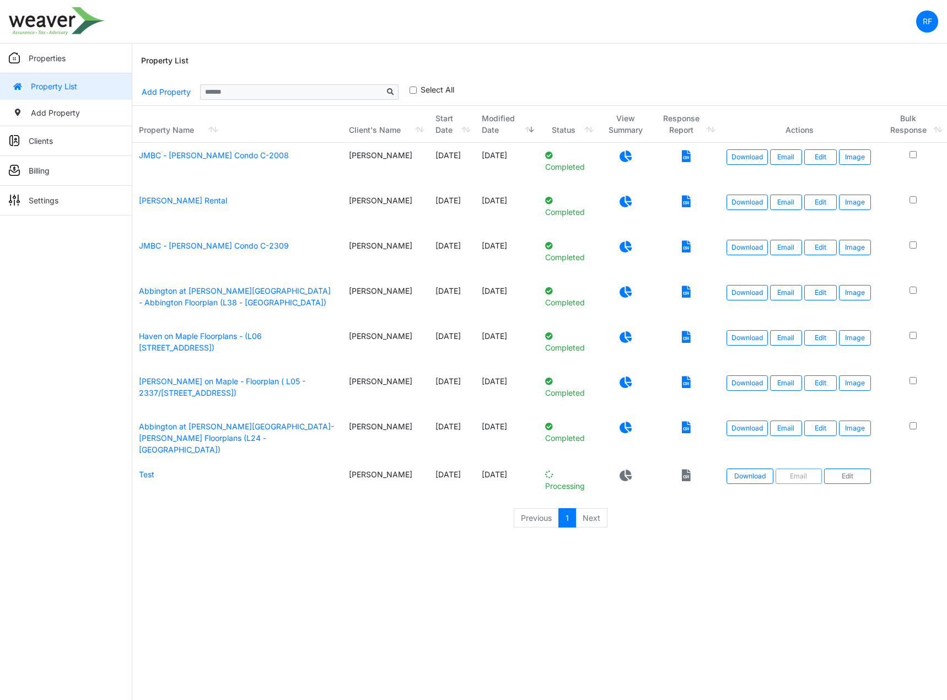
click at [683, 155] on icon at bounding box center [686, 156] width 9 height 12
click at [623, 155] on icon at bounding box center [625, 156] width 12 height 12
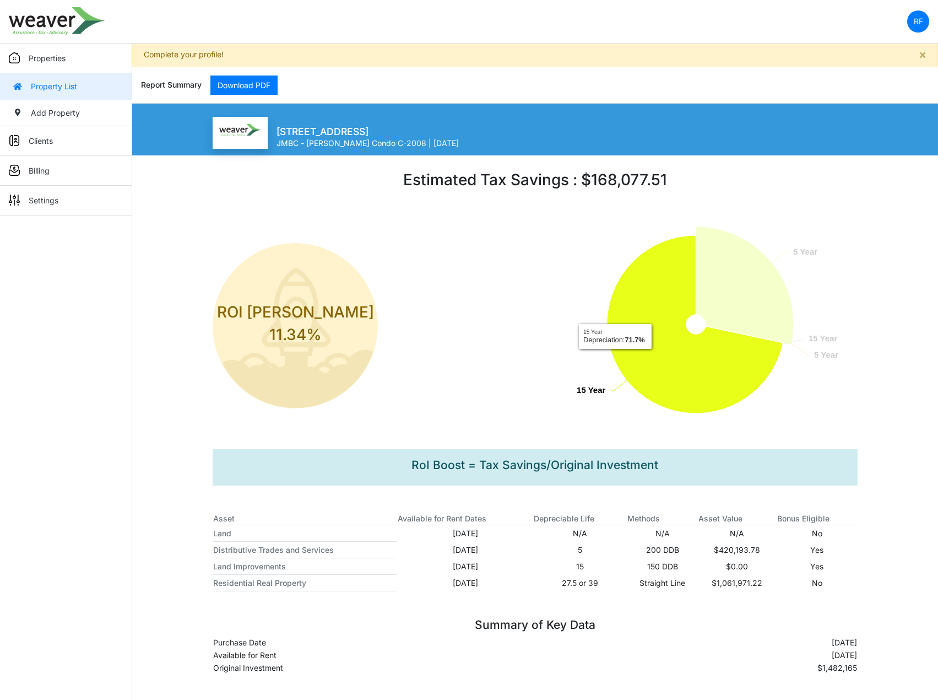
scroll to position [3, 0]
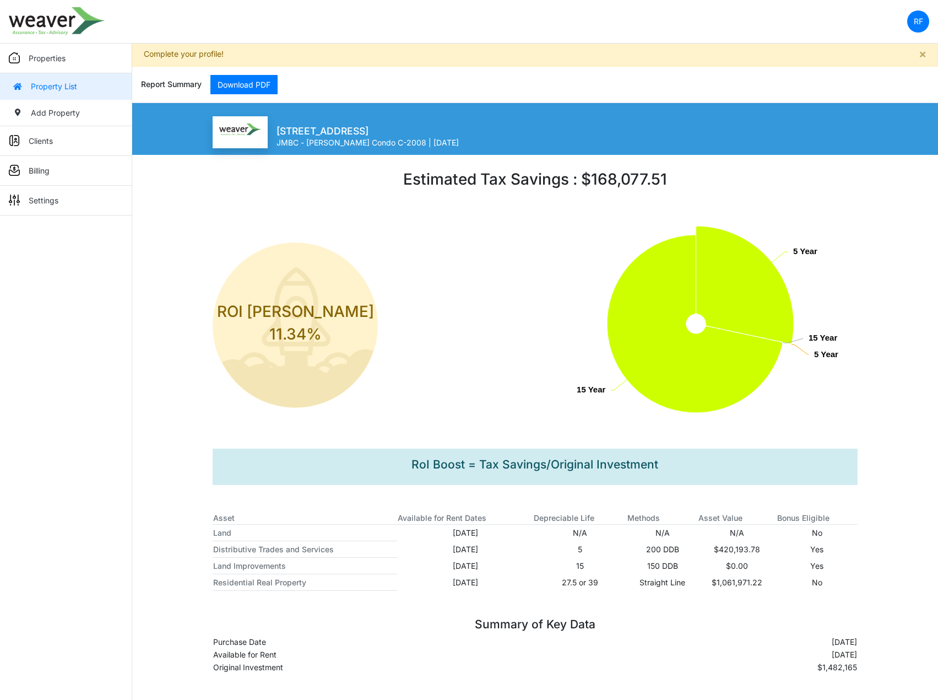
click at [55, 61] on p "Properties" at bounding box center [47, 58] width 37 height 12
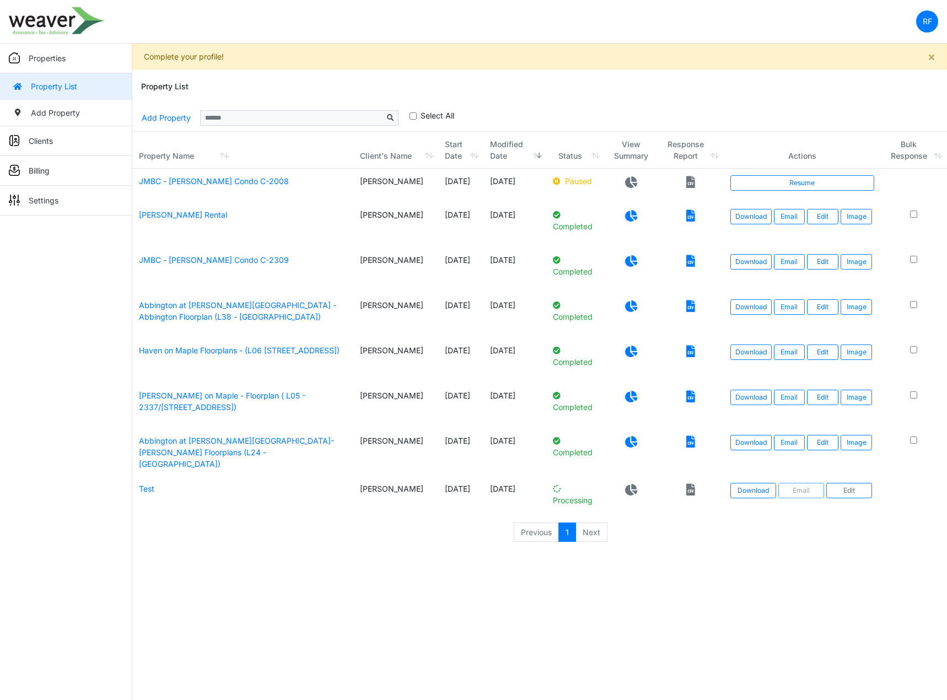
click at [553, 181] on icon at bounding box center [557, 181] width 8 height 8
click at [627, 222] on icon at bounding box center [631, 216] width 12 height 12
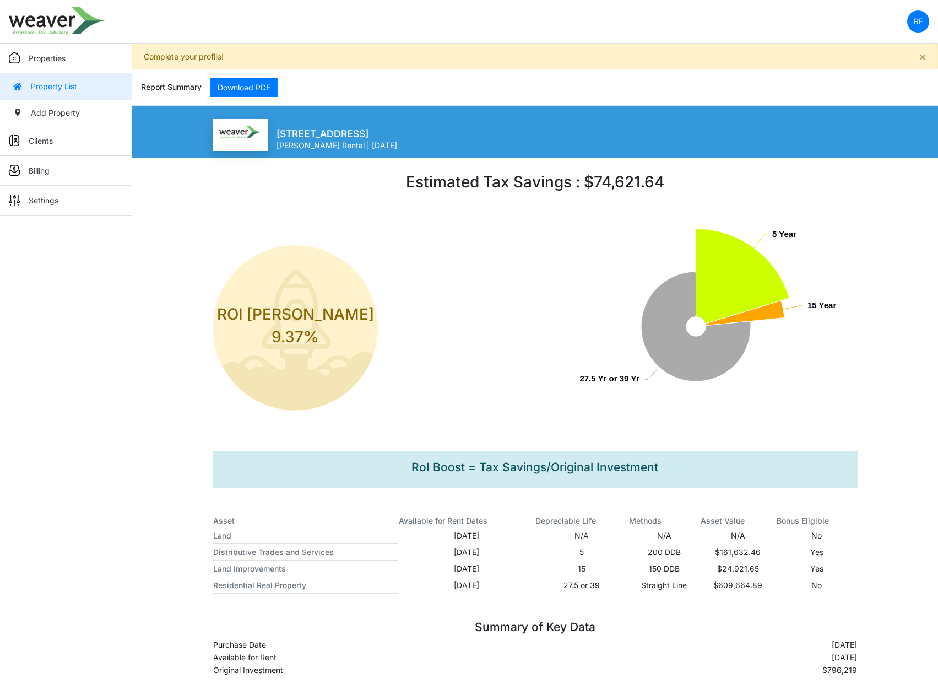
click at [48, 63] on p "Properties" at bounding box center [47, 58] width 37 height 12
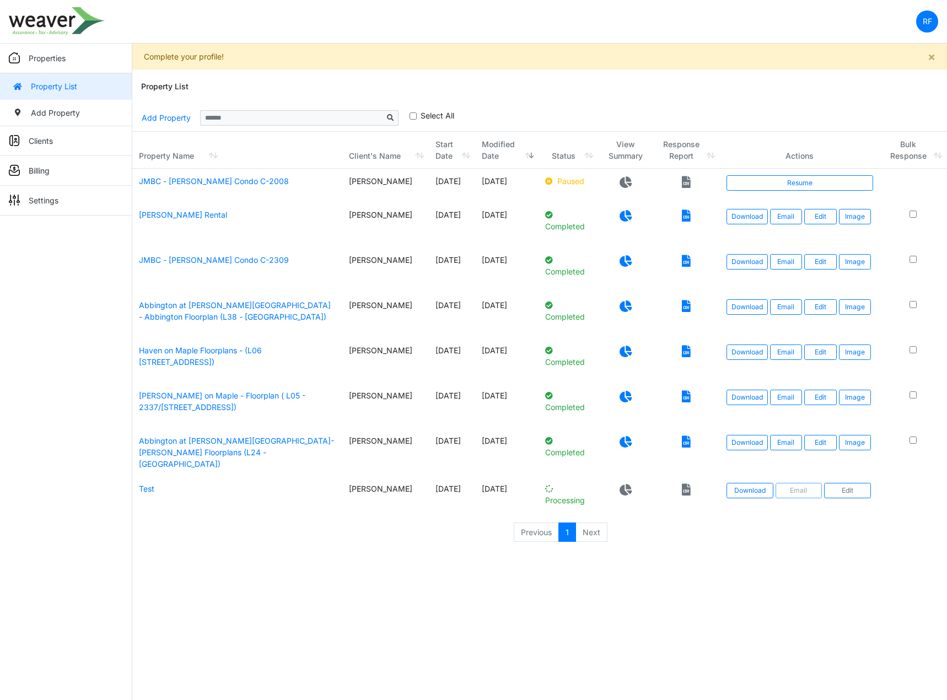
click at [619, 262] on icon at bounding box center [625, 261] width 12 height 12
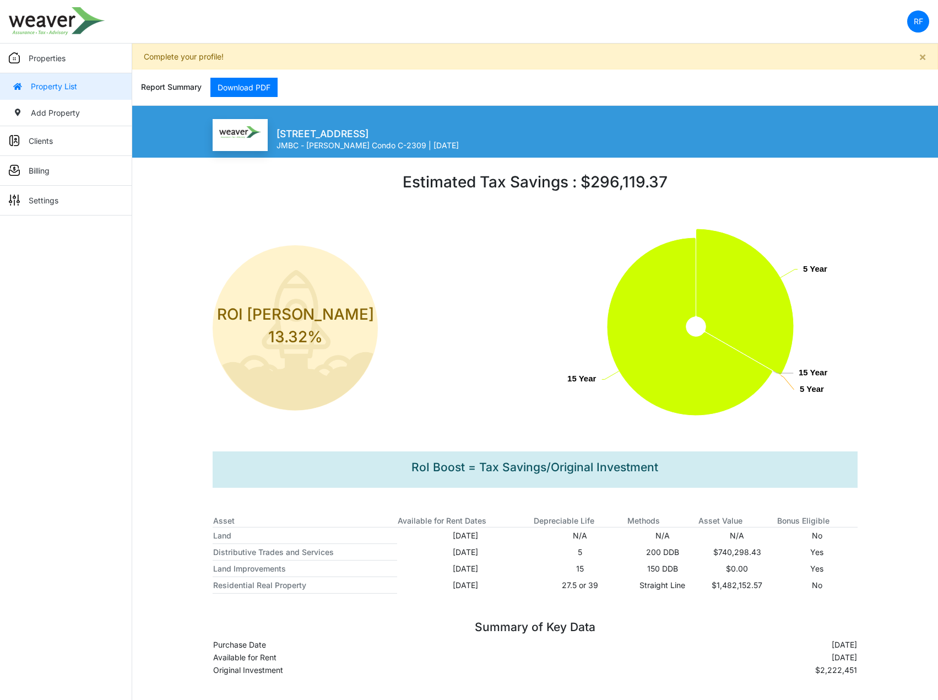
click at [52, 81] on link "Property List" at bounding box center [66, 86] width 132 height 26
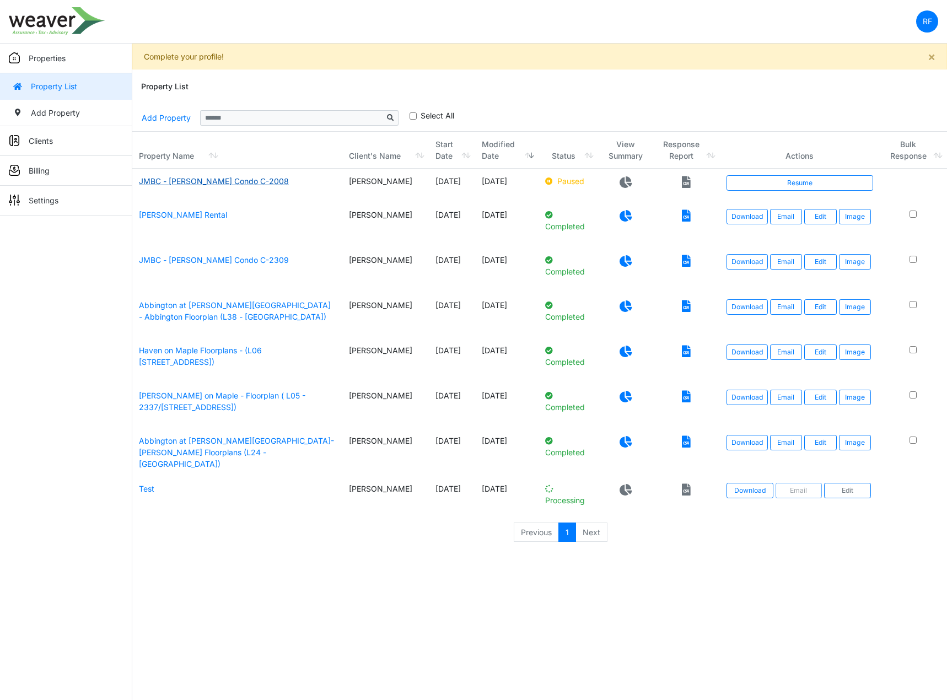
click at [187, 179] on link "JMBC - Jim Jackson Condo C-2008" at bounding box center [214, 180] width 150 height 9
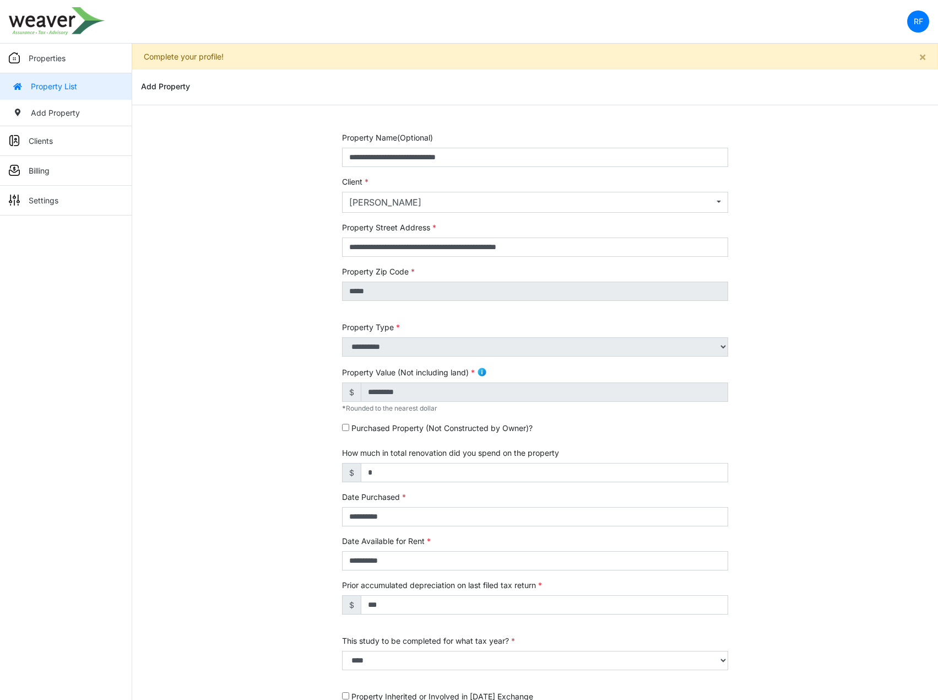
click at [242, 277] on div "**********" at bounding box center [535, 465] width 806 height 666
click at [36, 197] on p "Settings" at bounding box center [44, 201] width 30 height 12
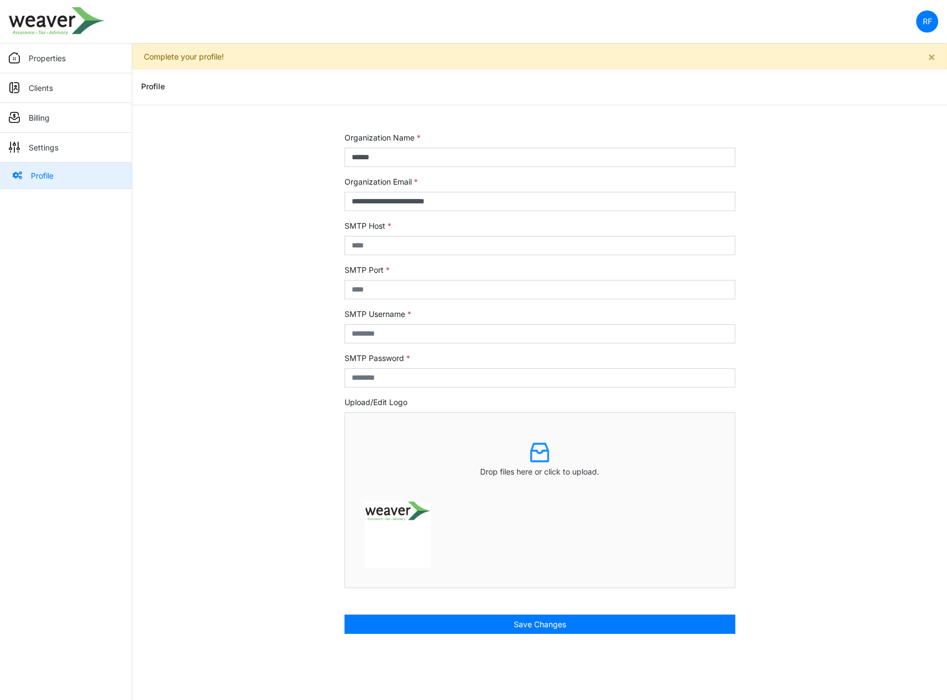
click at [36, 88] on p "Clients" at bounding box center [41, 88] width 24 height 12
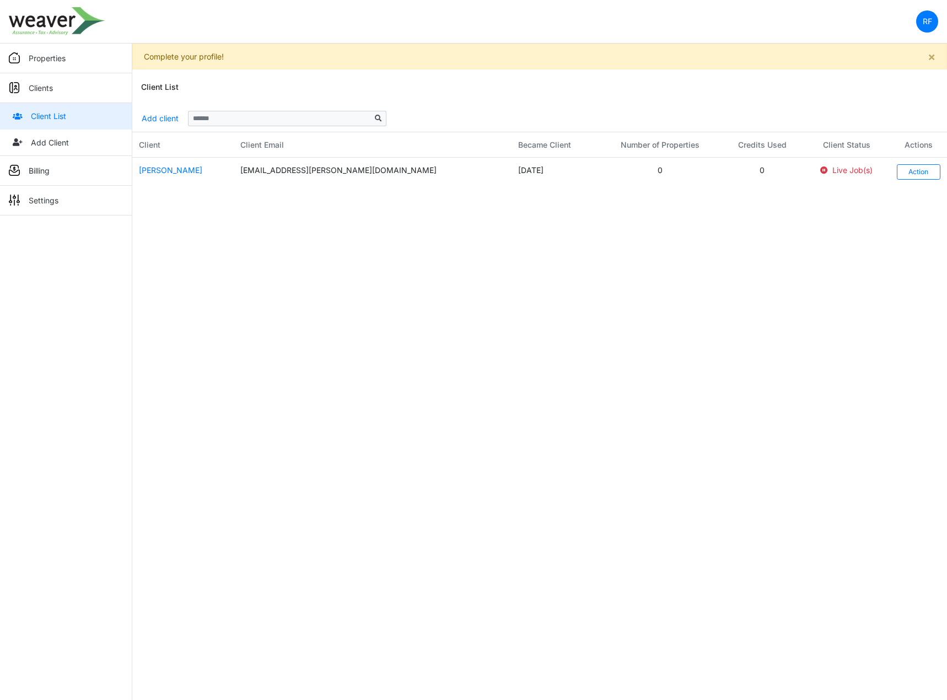
click at [42, 63] on p "Properties" at bounding box center [47, 58] width 37 height 12
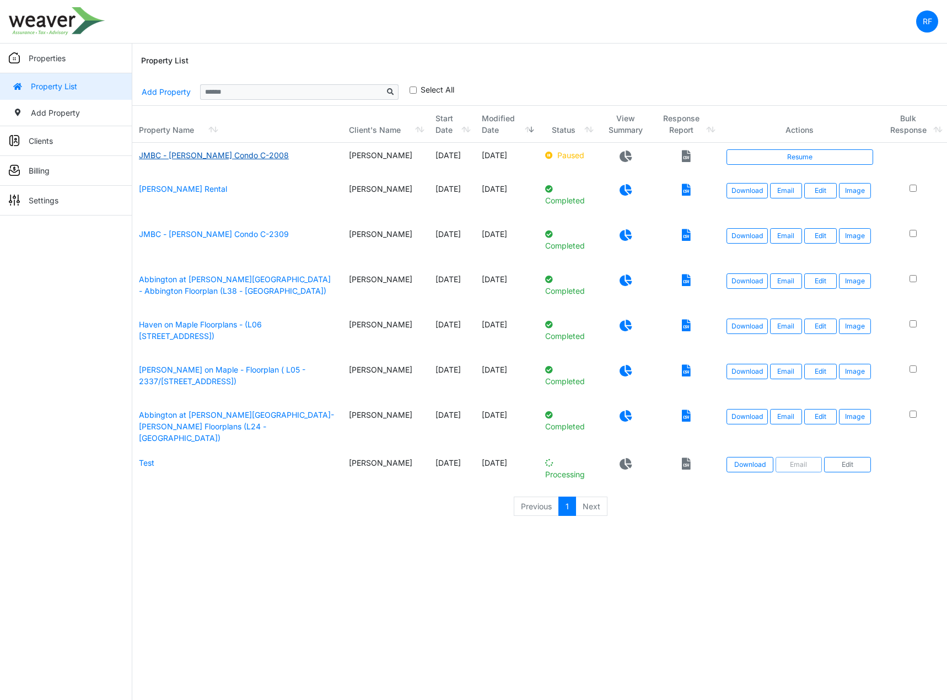
click at [217, 156] on link "JMBC - [PERSON_NAME] Condo C-2008" at bounding box center [214, 154] width 150 height 9
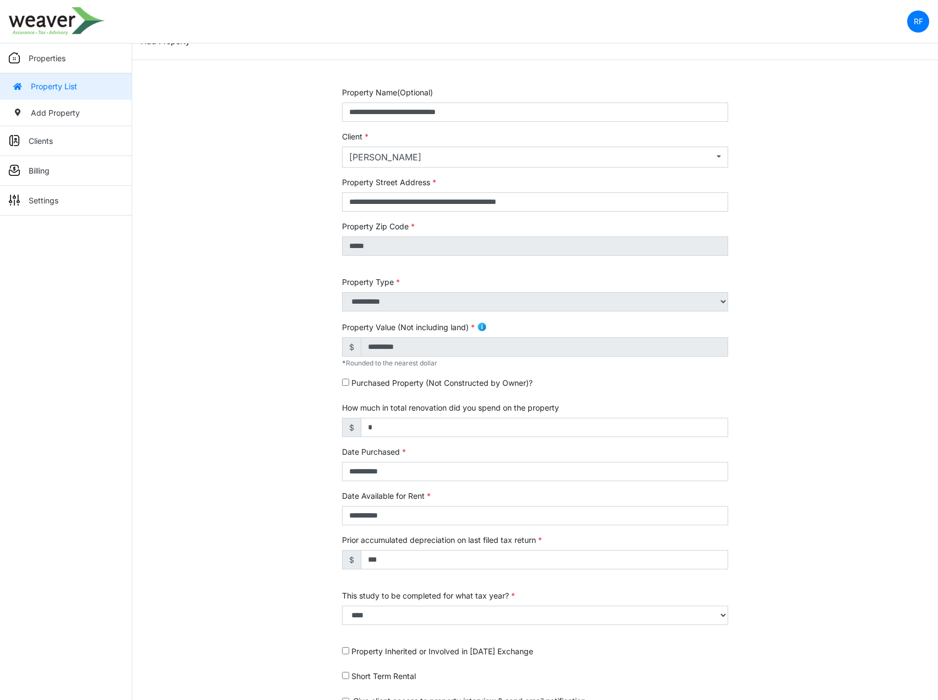
scroll to position [98, 0]
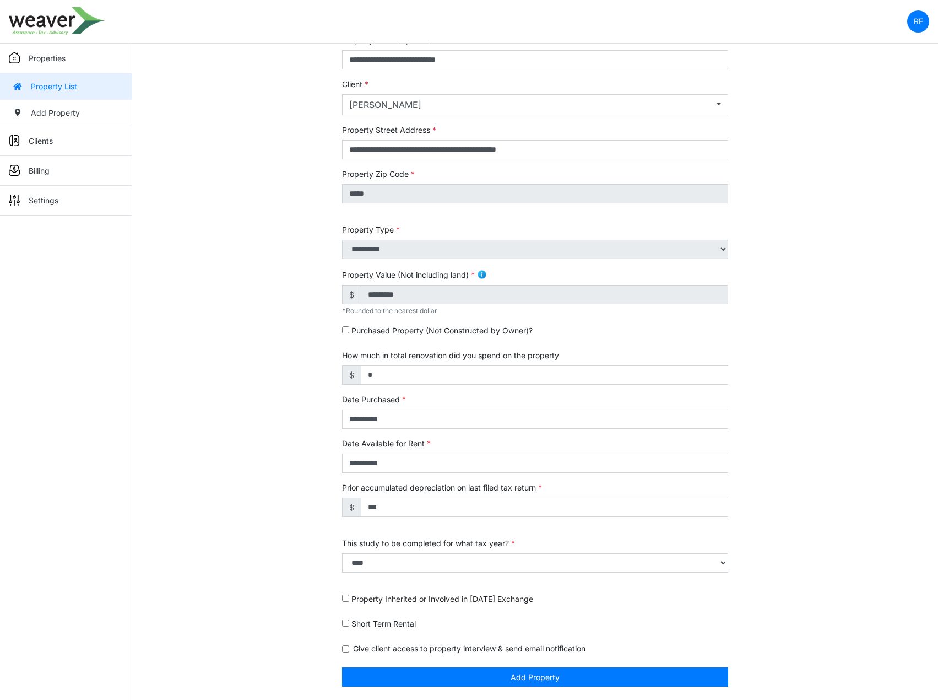
click at [835, 223] on div "**********" at bounding box center [535, 367] width 806 height 666
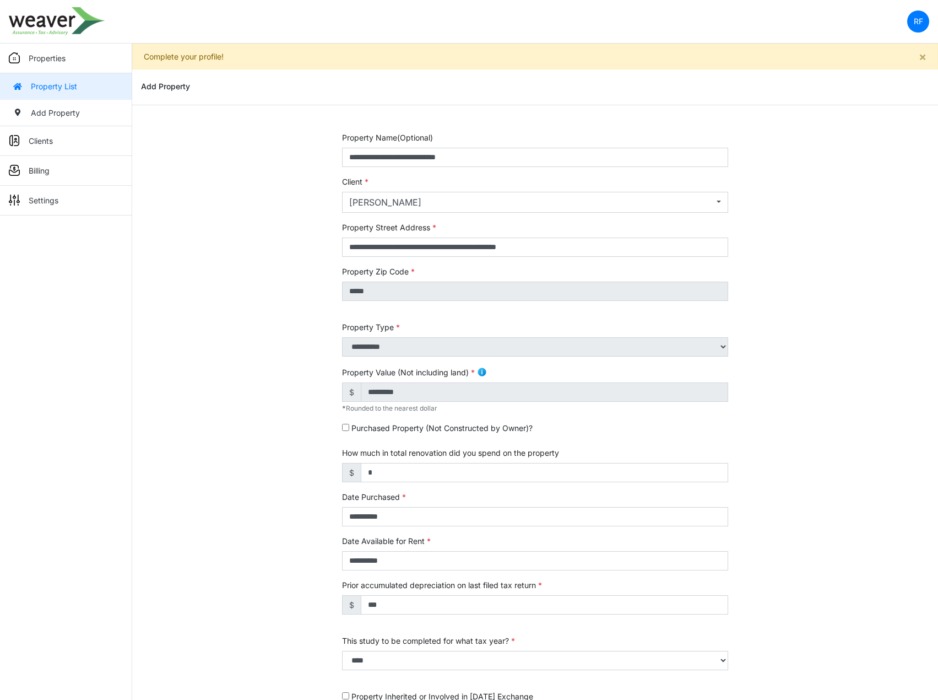
click at [70, 83] on link "Property List" at bounding box center [66, 86] width 132 height 26
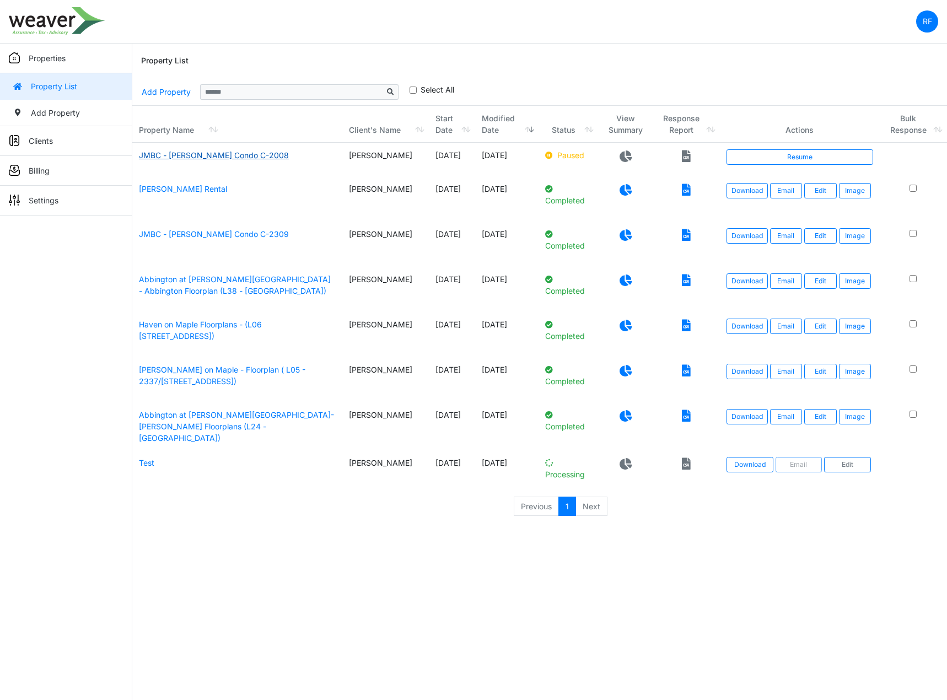
click at [206, 155] on link "JMBC - Jim Jackson Condo C-2008" at bounding box center [214, 154] width 150 height 9
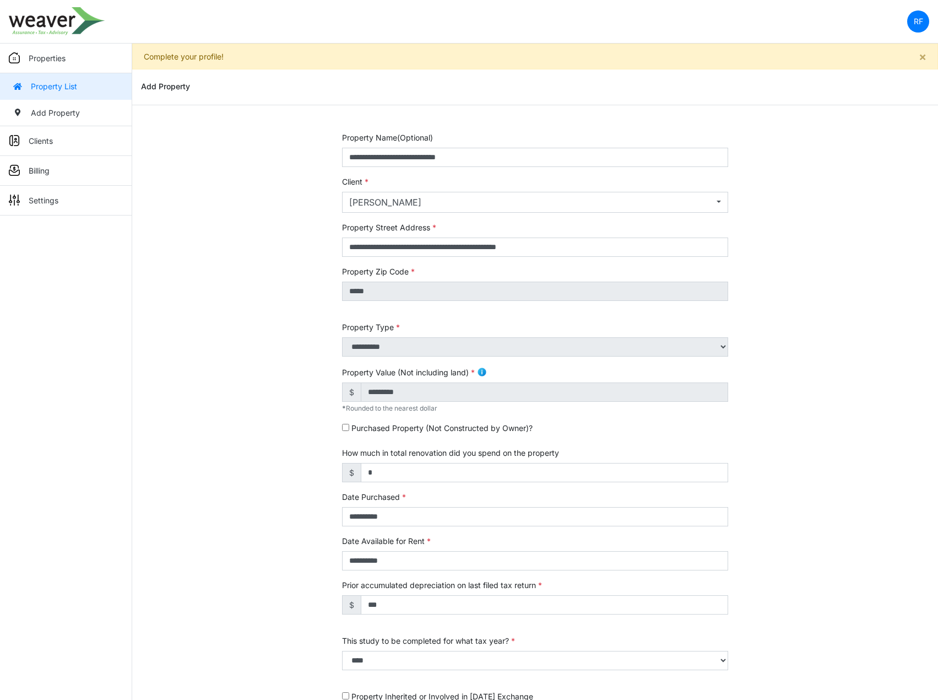
click at [62, 87] on link "Property List" at bounding box center [66, 86] width 132 height 26
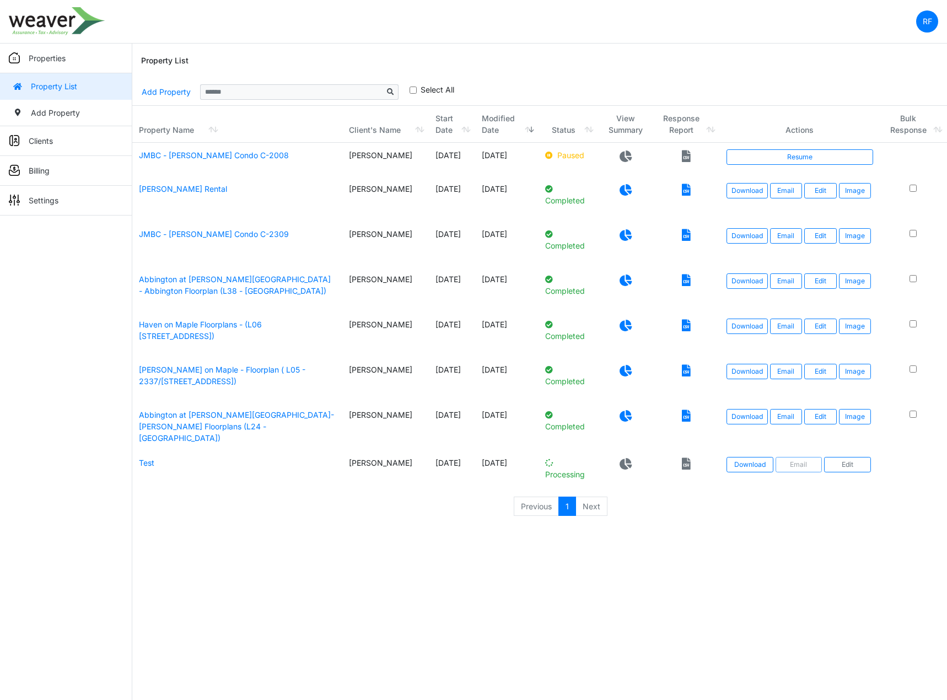
click at [625, 153] on icon at bounding box center [625, 156] width 12 height 12
click at [619, 153] on icon at bounding box center [625, 156] width 12 height 12
click at [796, 154] on link "Resume" at bounding box center [799, 156] width 147 height 15
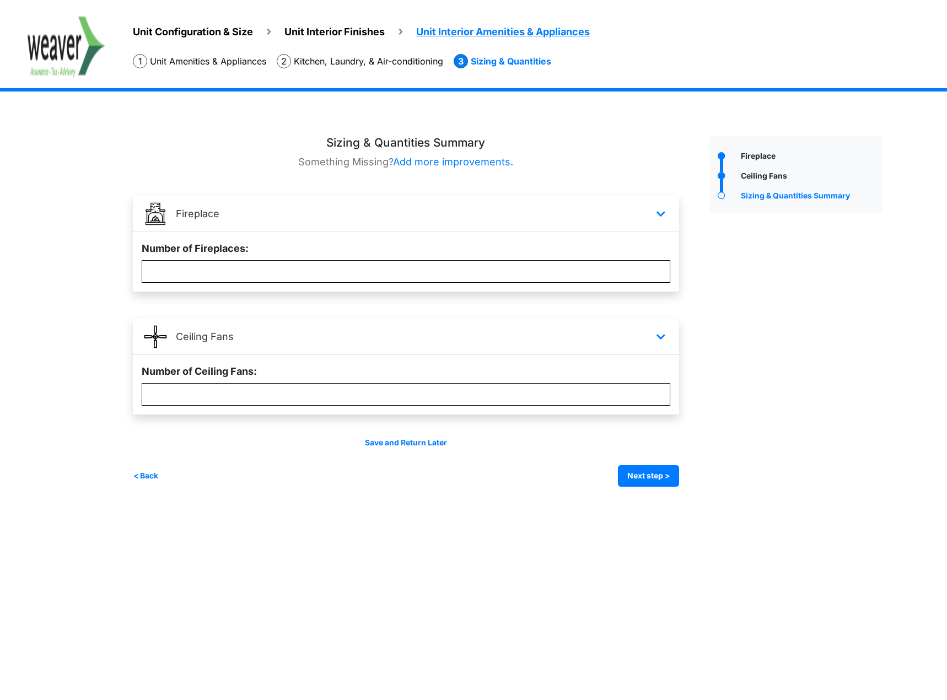
click at [515, 65] on li "Sizing & Quantities" at bounding box center [503, 61] width 98 height 14
click at [538, 65] on li "Sizing & Quantities" at bounding box center [503, 61] width 98 height 14
click at [671, 483] on button "Next step >" at bounding box center [648, 475] width 61 height 21
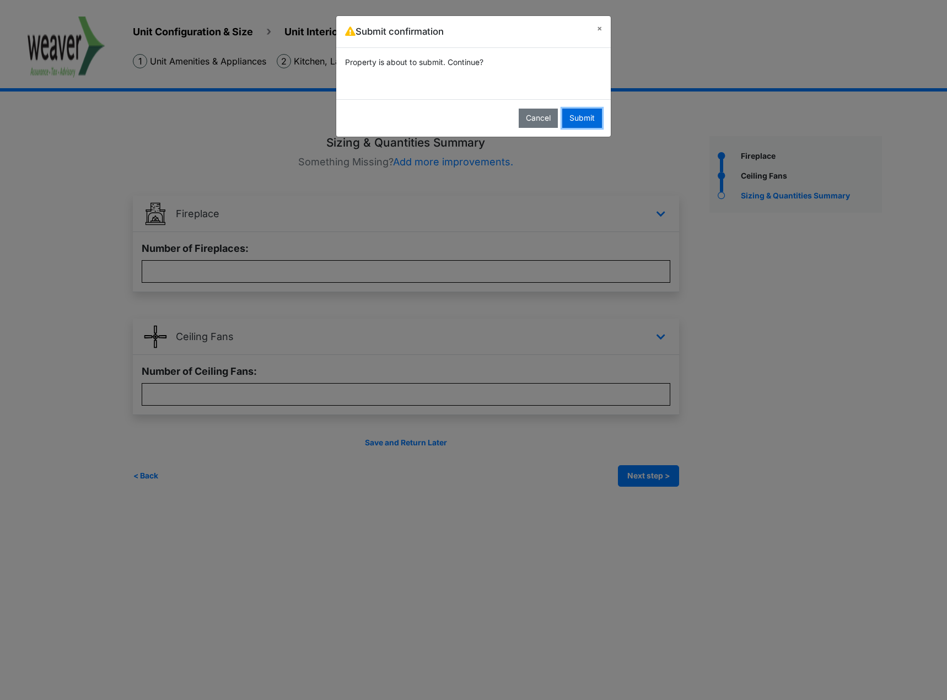
click at [574, 115] on button "Submit" at bounding box center [582, 118] width 40 height 19
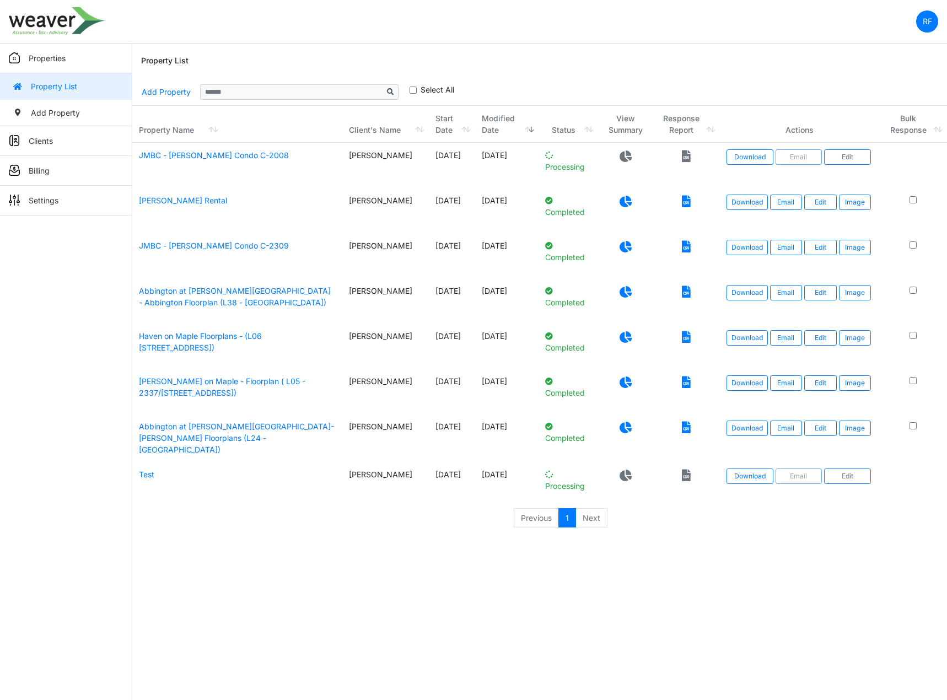
click at [620, 242] on icon at bounding box center [625, 247] width 12 height 12
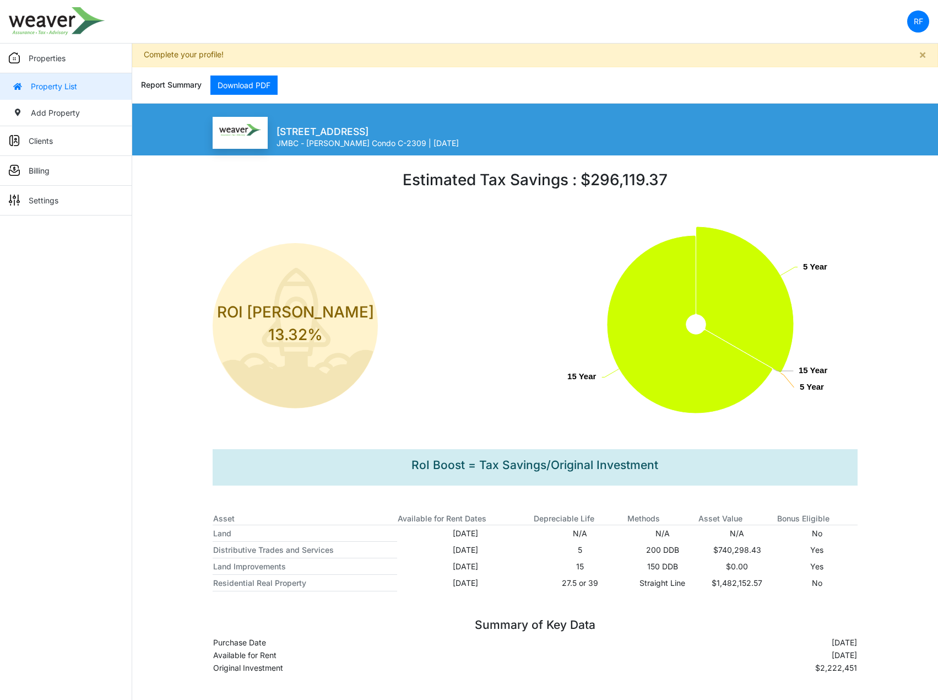
scroll to position [3, 0]
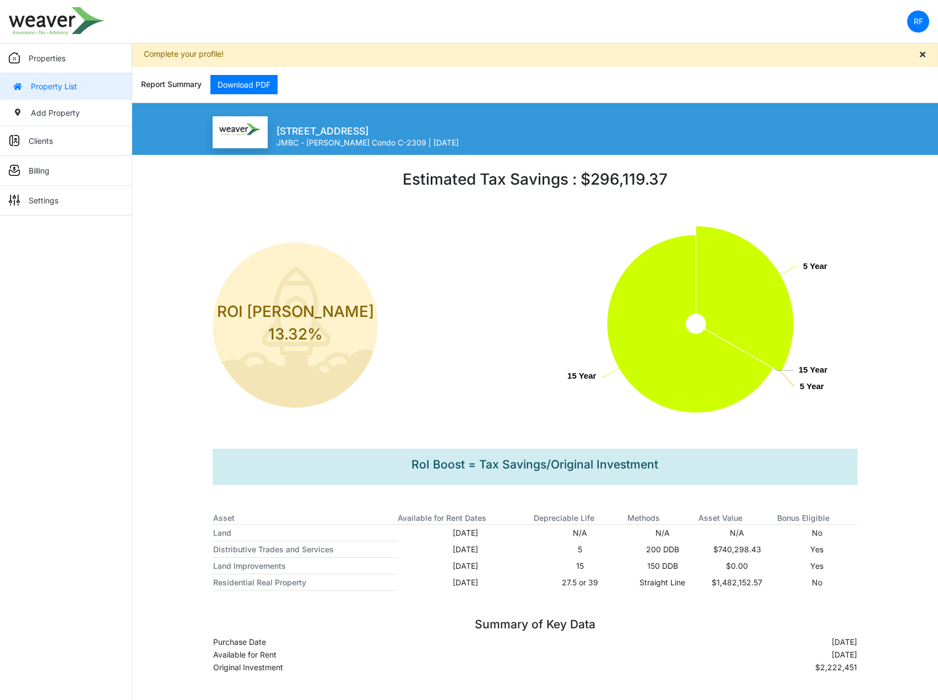
click at [921, 53] on span "×" at bounding box center [923, 54] width 8 height 14
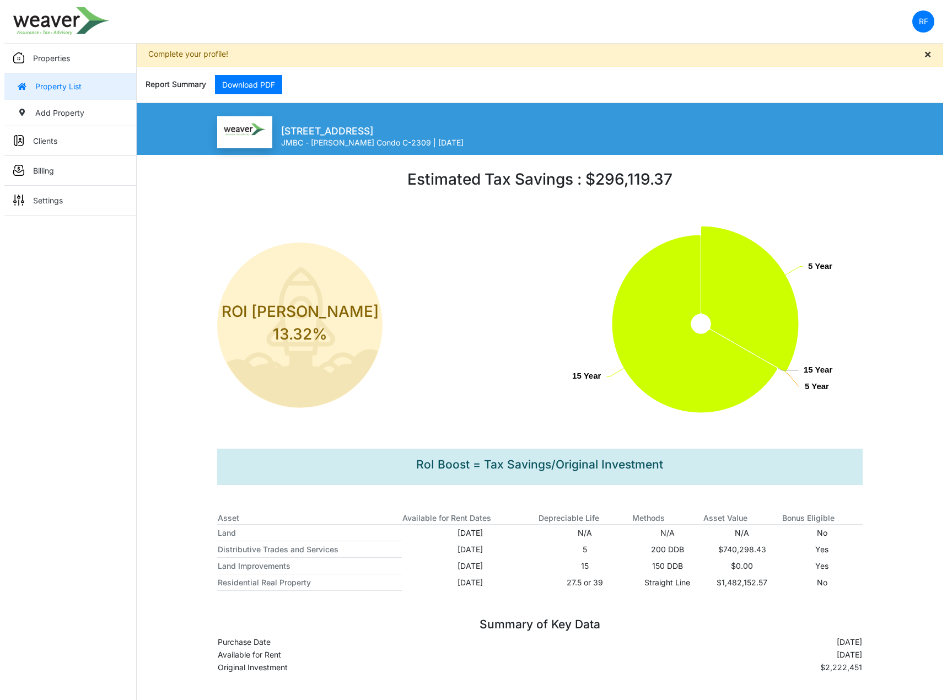
scroll to position [0, 0]
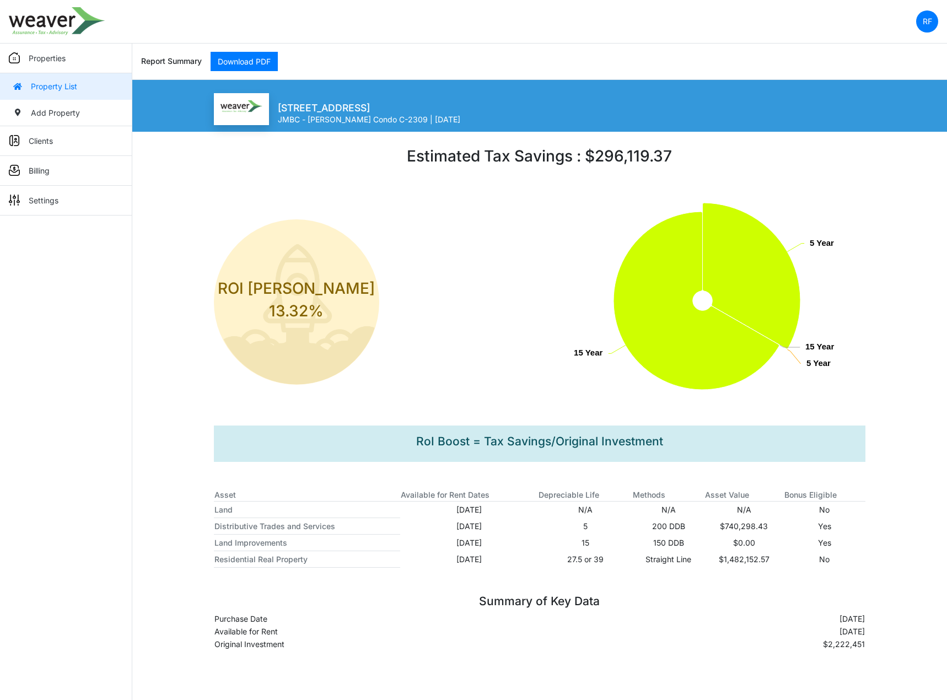
click at [57, 78] on link "Property List" at bounding box center [66, 86] width 132 height 26
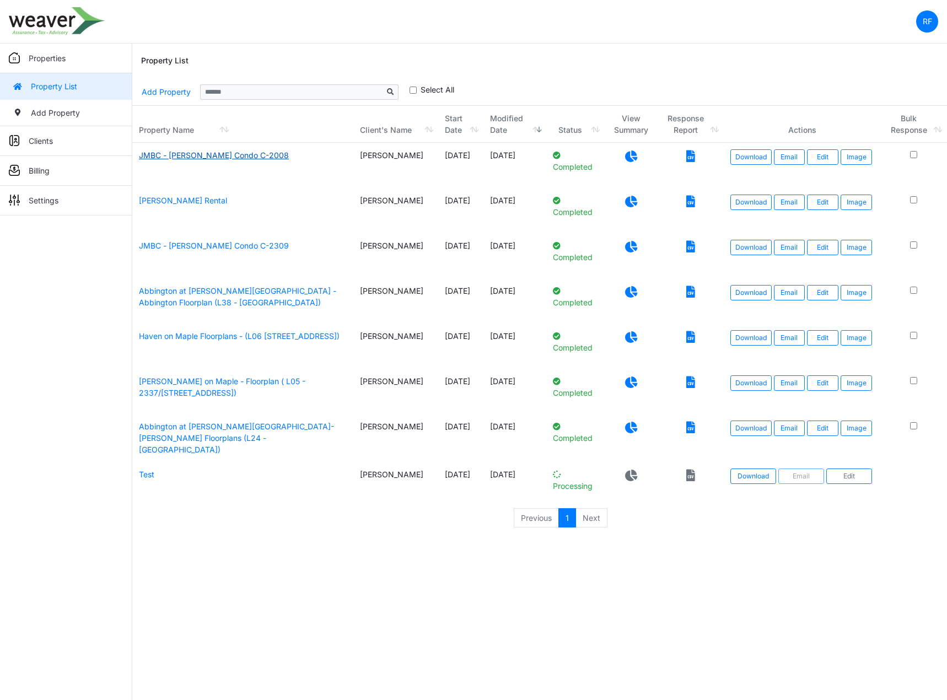
click at [207, 157] on link "JMBC - [PERSON_NAME] Condo C-2008" at bounding box center [214, 154] width 150 height 9
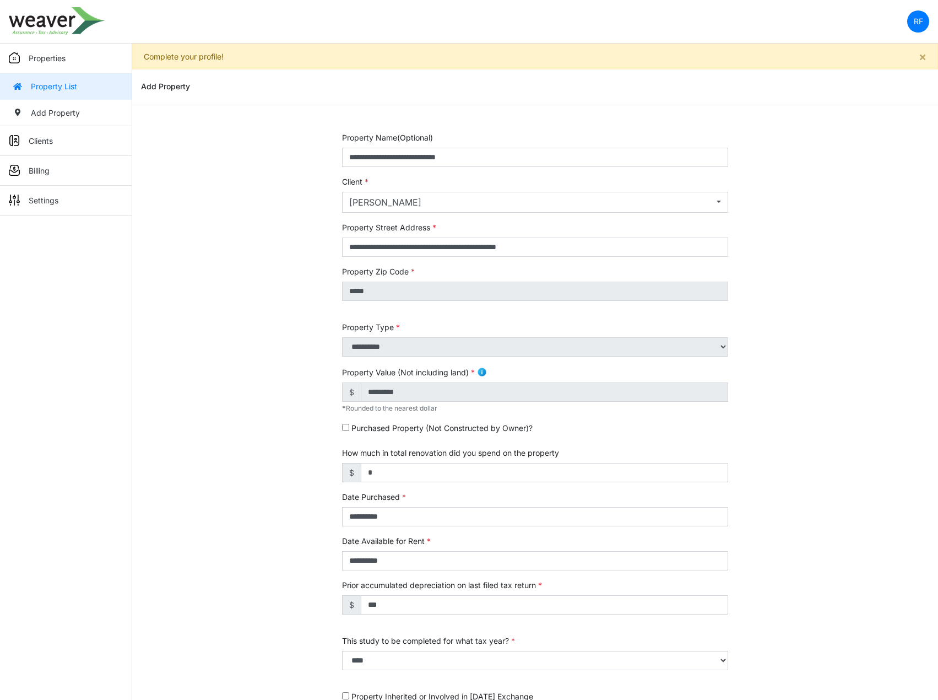
scroll to position [98, 0]
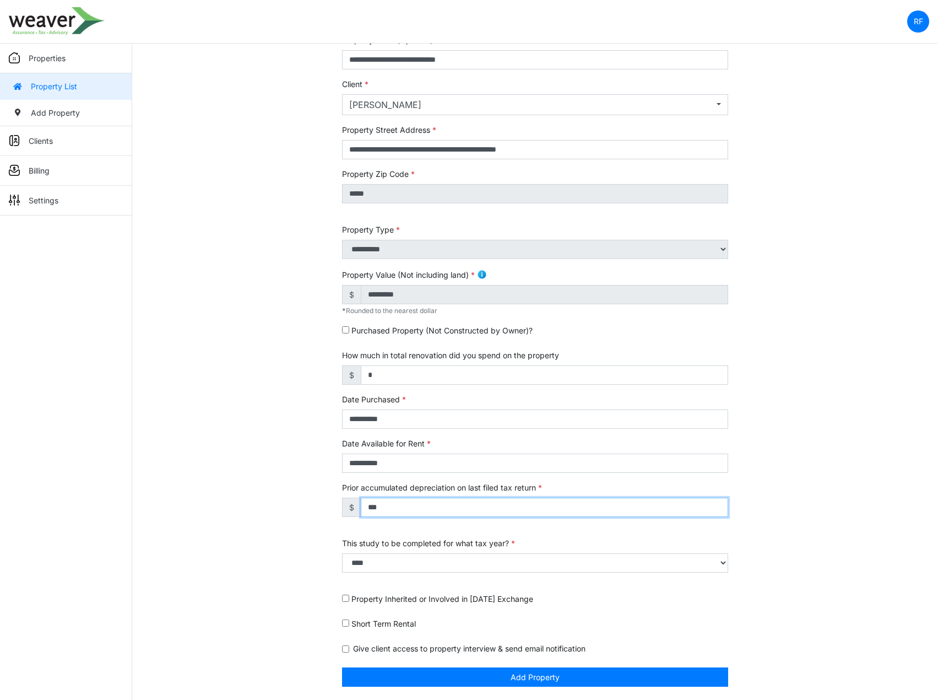
click at [487, 505] on input "***" at bounding box center [545, 507] width 368 height 19
click at [830, 466] on div "**********" at bounding box center [535, 367] width 806 height 666
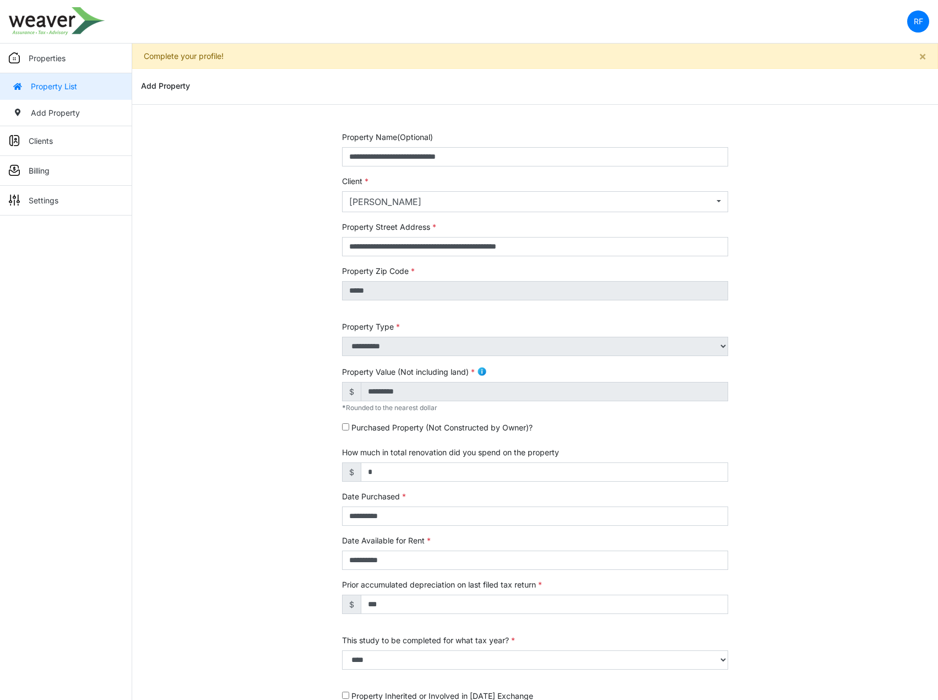
scroll to position [0, 0]
click at [719, 205] on button "[PERSON_NAME]" at bounding box center [535, 202] width 387 height 21
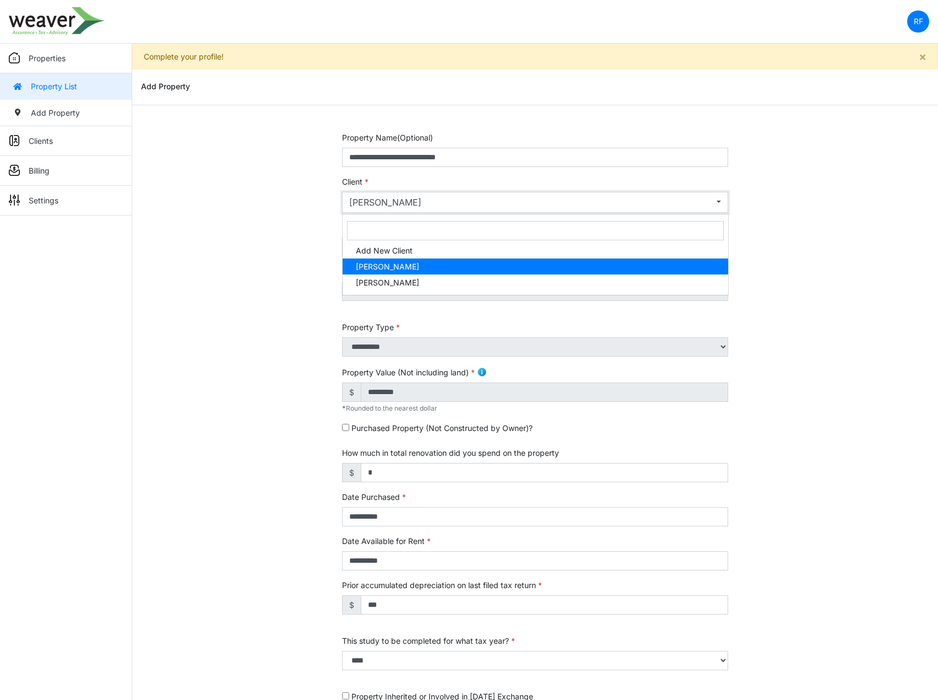
click at [719, 205] on button "[PERSON_NAME]" at bounding box center [535, 202] width 387 height 21
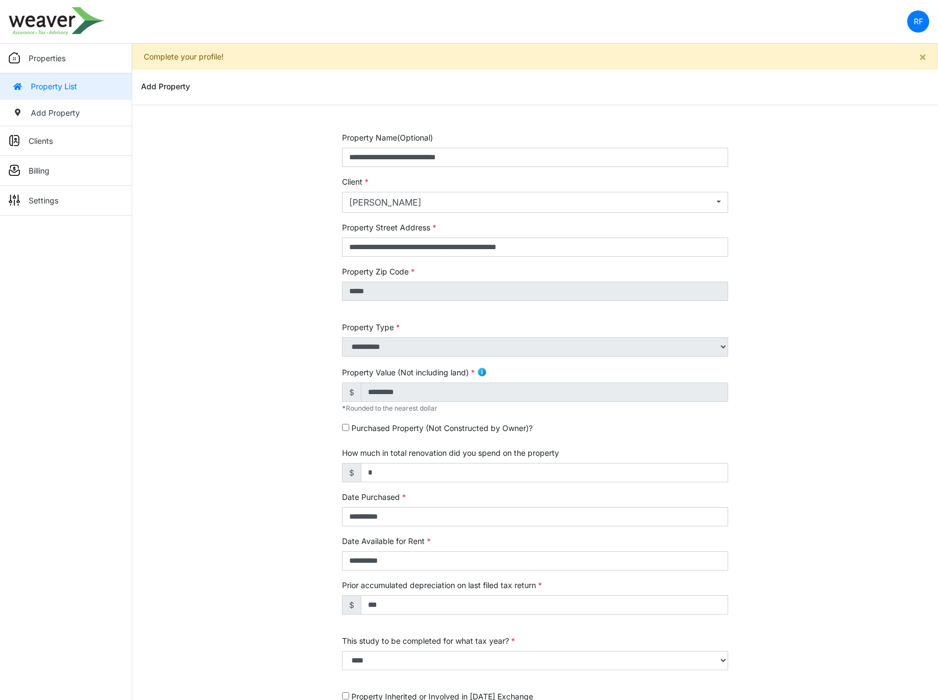
click at [764, 220] on div "**********" at bounding box center [535, 465] width 806 height 666
click at [57, 60] on p "Properties" at bounding box center [47, 58] width 37 height 12
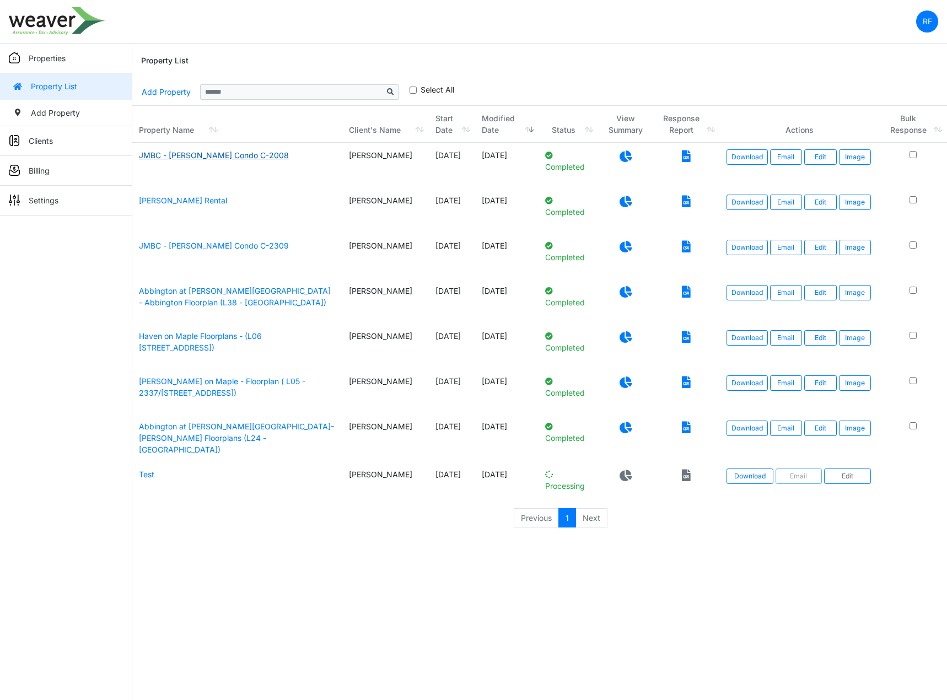
click at [264, 155] on link "JMBC - [PERSON_NAME] Condo C-2008" at bounding box center [214, 154] width 150 height 9
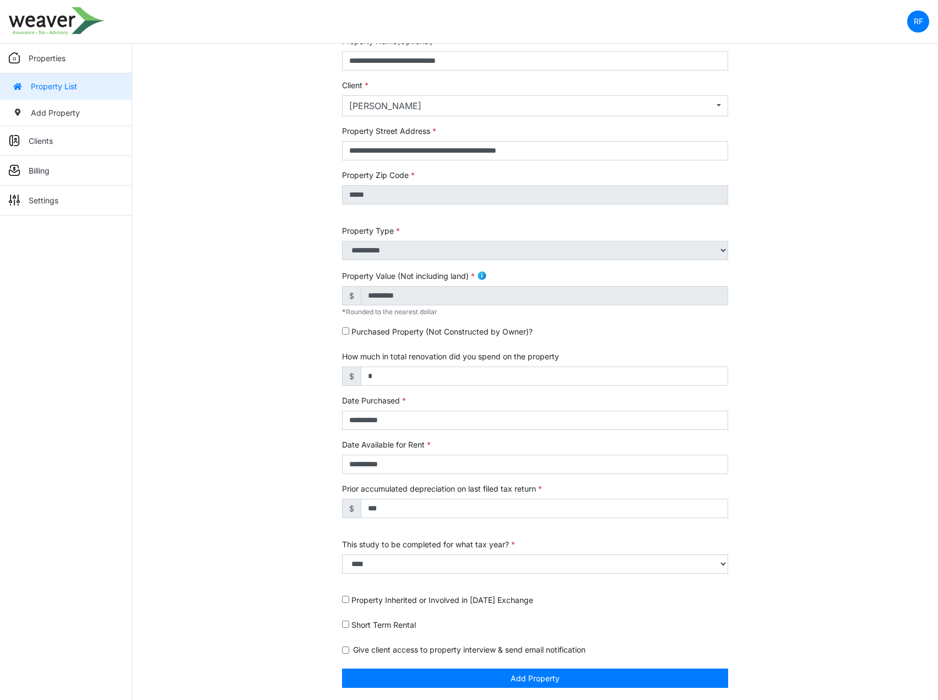
scroll to position [98, 0]
click at [60, 57] on p "Properties" at bounding box center [47, 58] width 37 height 12
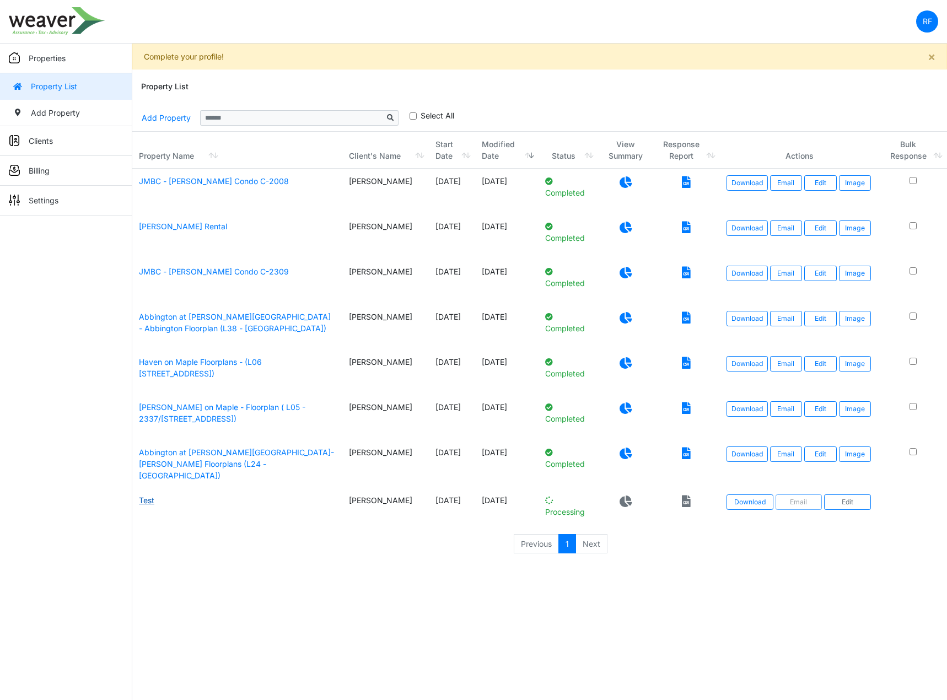
click at [146, 498] on link "Test" at bounding box center [146, 499] width 15 height 9
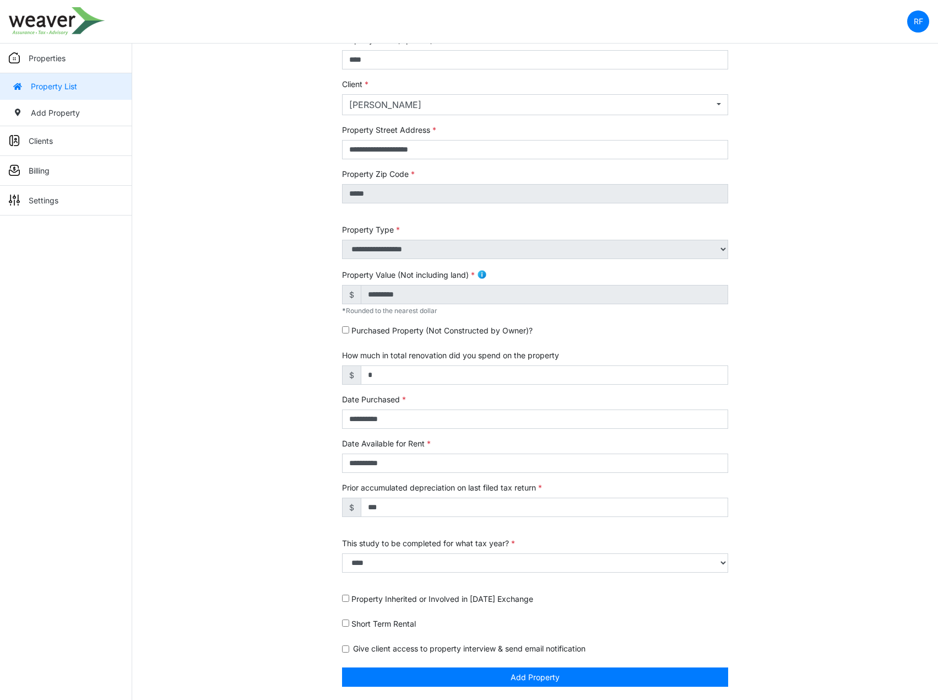
scroll to position [53, 0]
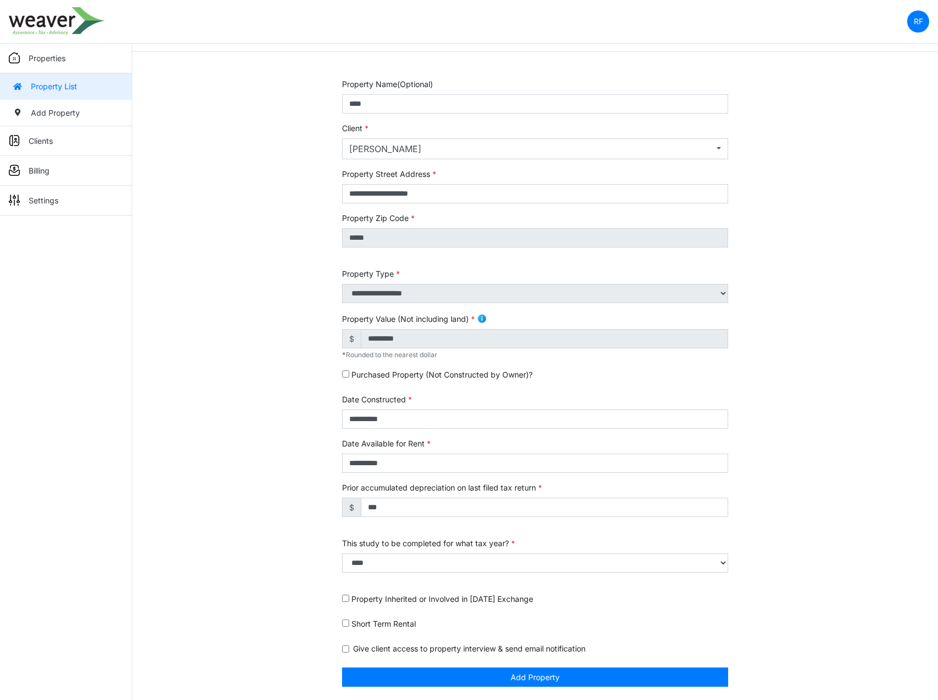
click at [345, 377] on div "Purchased Property (Not Constructed by Owner)?" at bounding box center [535, 377] width 387 height 16
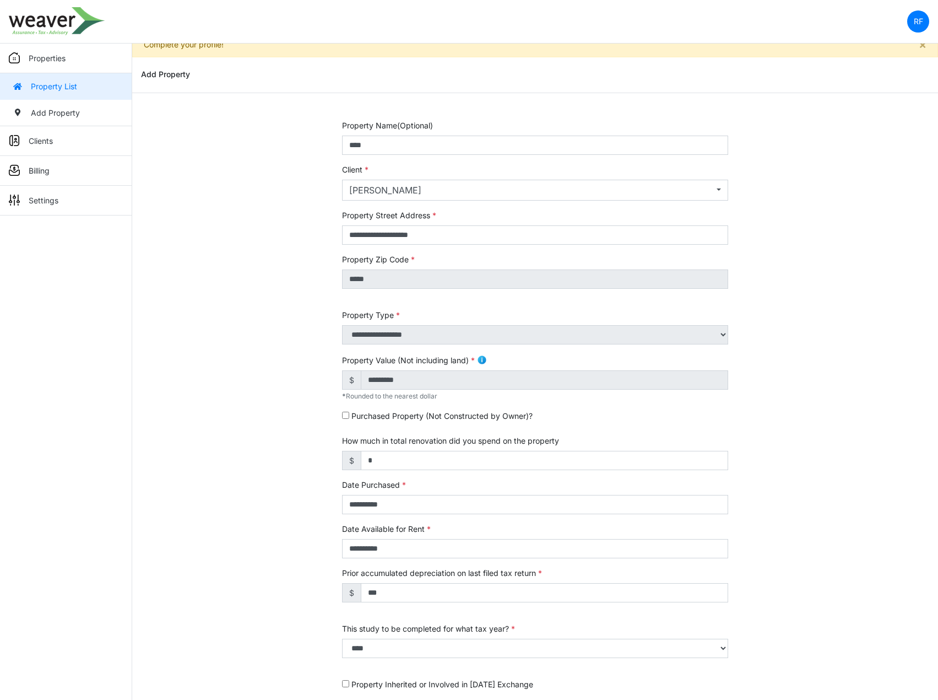
scroll to position [0, 0]
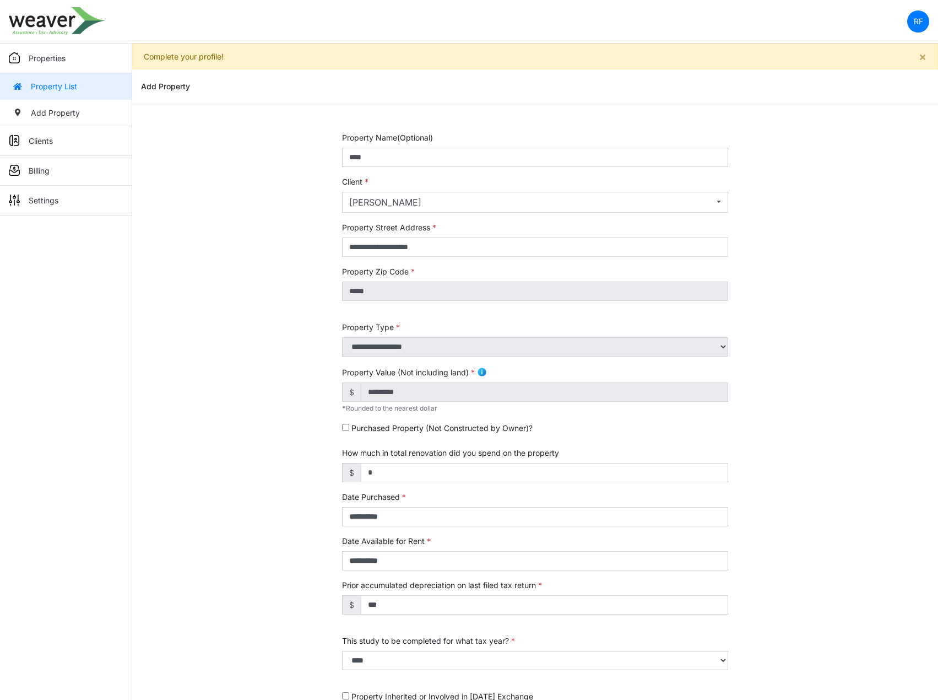
click at [50, 56] on p "Properties" at bounding box center [47, 58] width 37 height 12
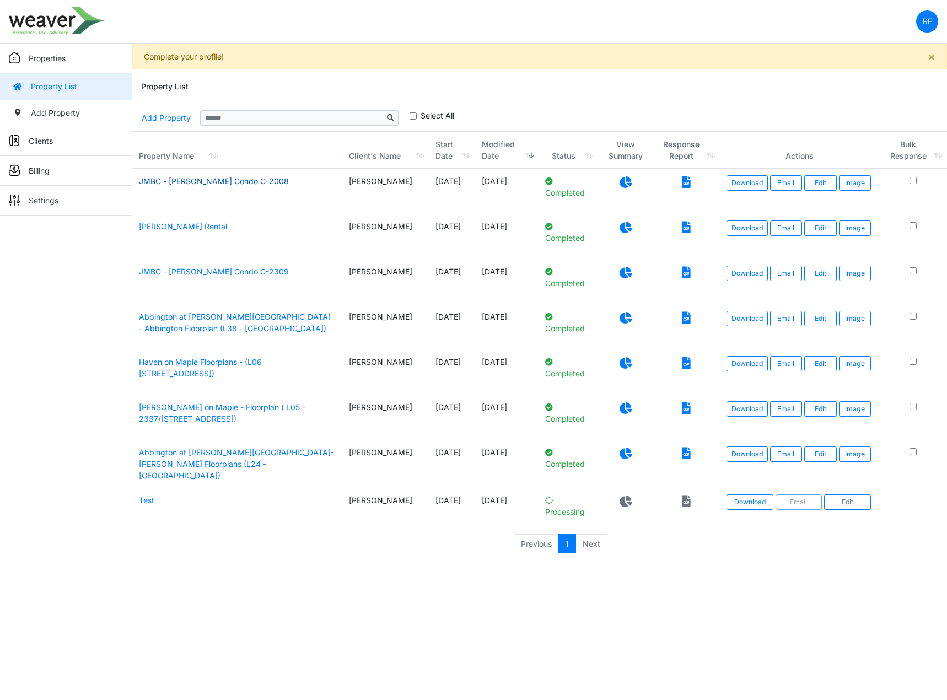
click at [209, 180] on link "JMBC - [PERSON_NAME] Condo C-2008" at bounding box center [214, 180] width 150 height 9
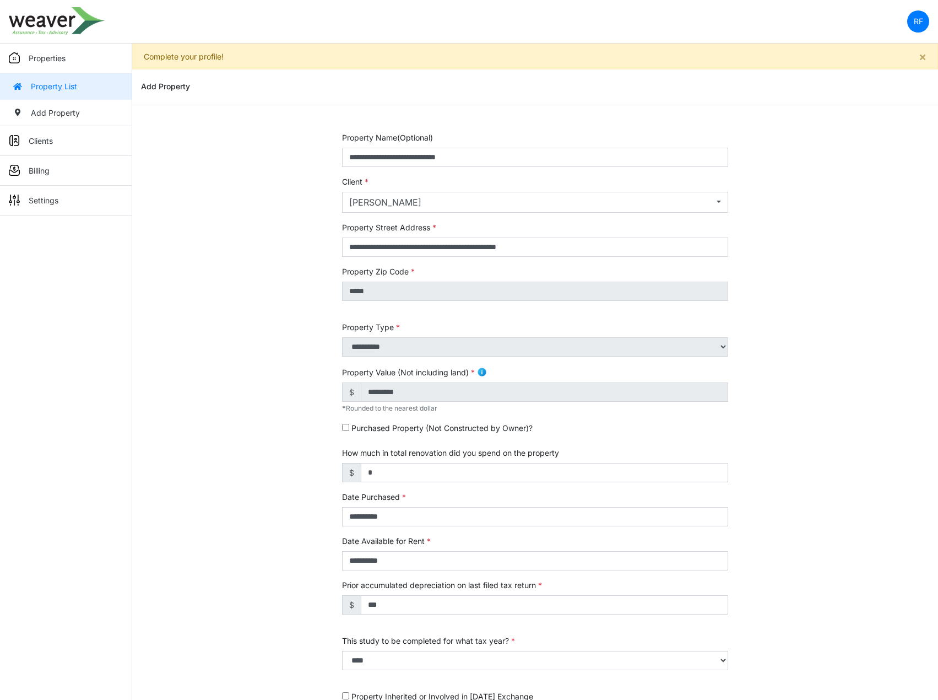
click at [55, 91] on link "Property List" at bounding box center [66, 86] width 132 height 26
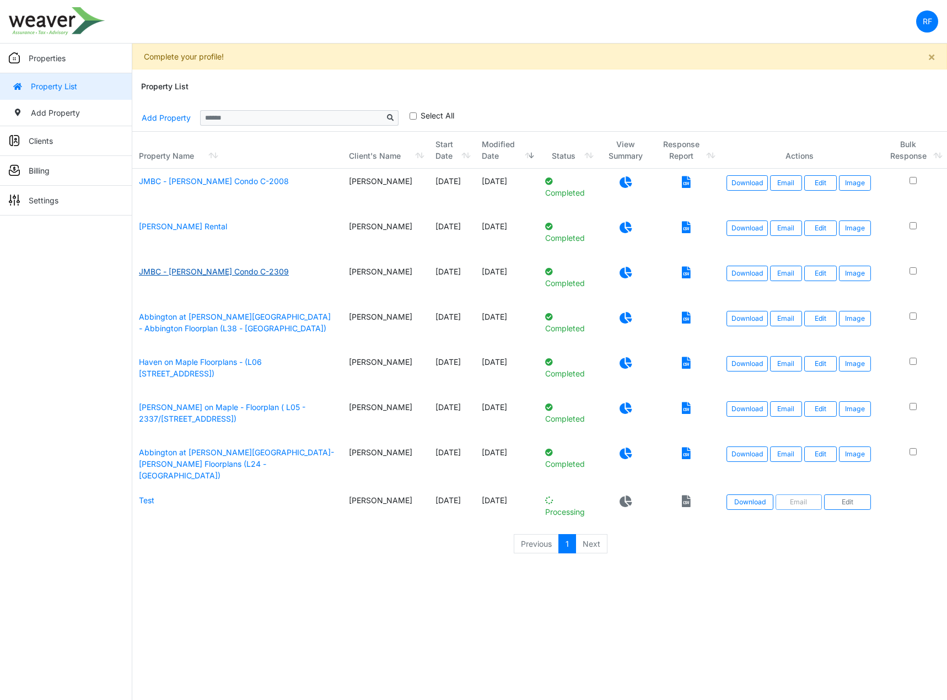
click at [176, 274] on link "JMBC - [PERSON_NAME] Condo C-2309" at bounding box center [214, 271] width 150 height 9
